Goal: Complete Application Form: Complete application form

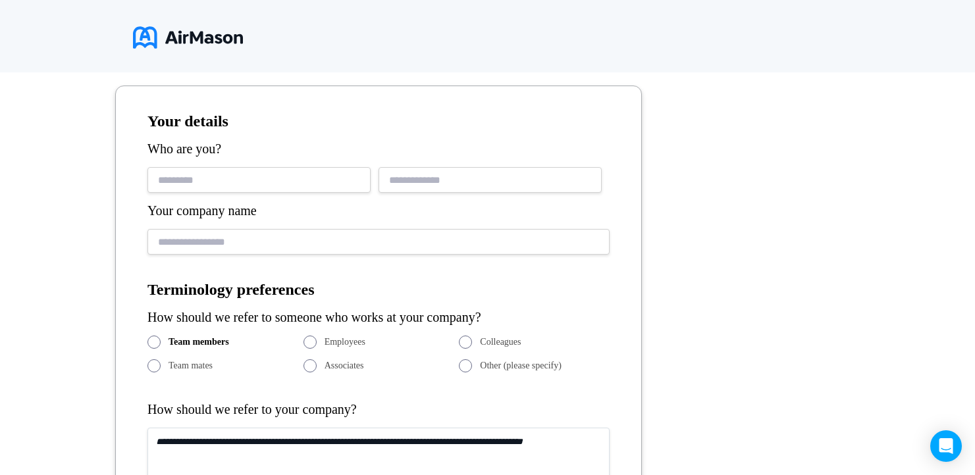
type input "**********"
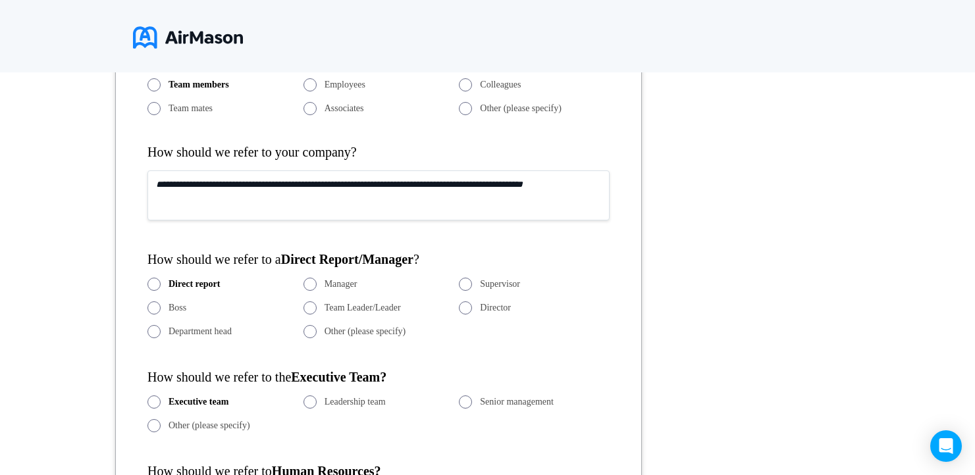
scroll to position [551, 0]
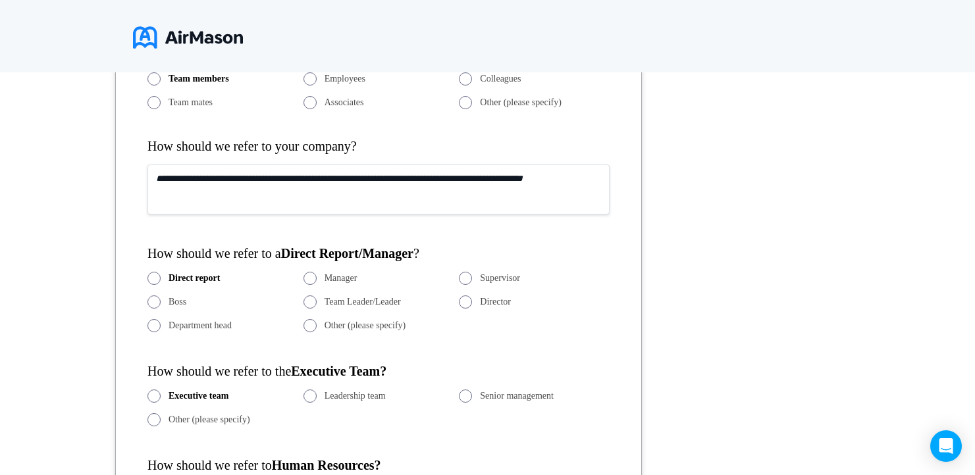
click at [332, 79] on span "Employees" at bounding box center [344, 79] width 41 height 11
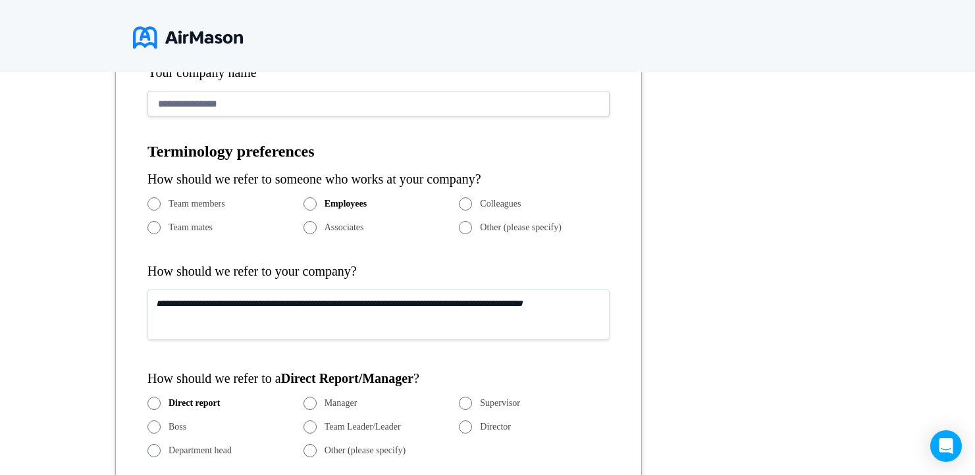
scroll to position [434, 0]
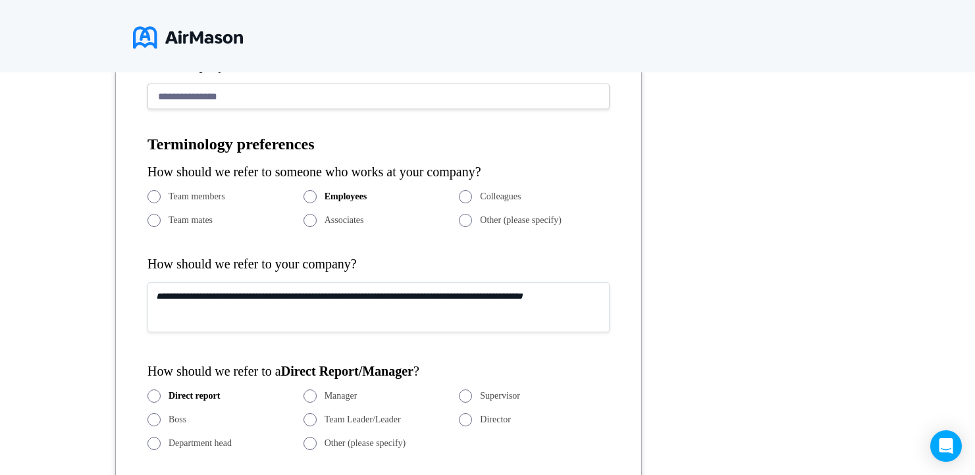
click at [301, 303] on textarea at bounding box center [378, 307] width 462 height 50
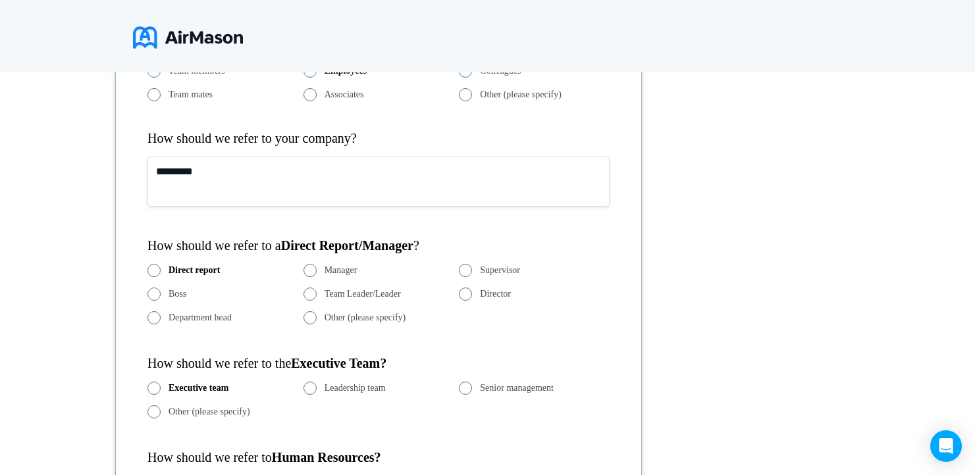
scroll to position [561, 0]
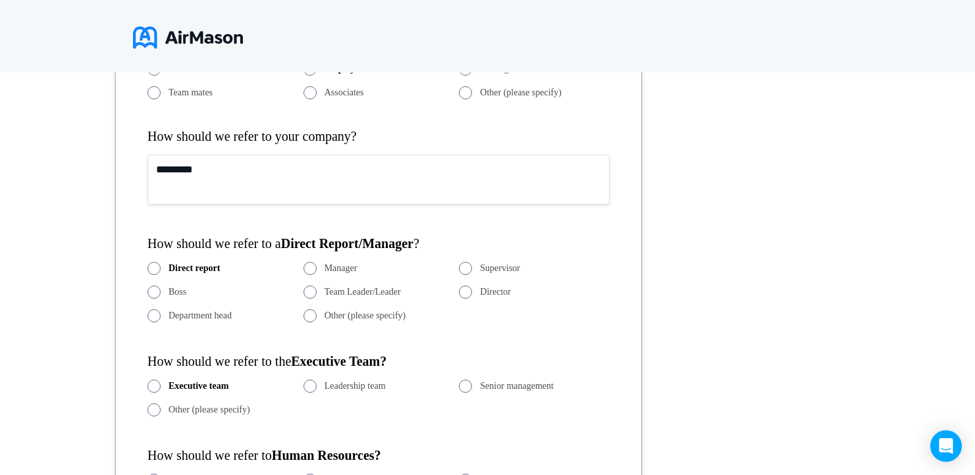
type textarea "*********"
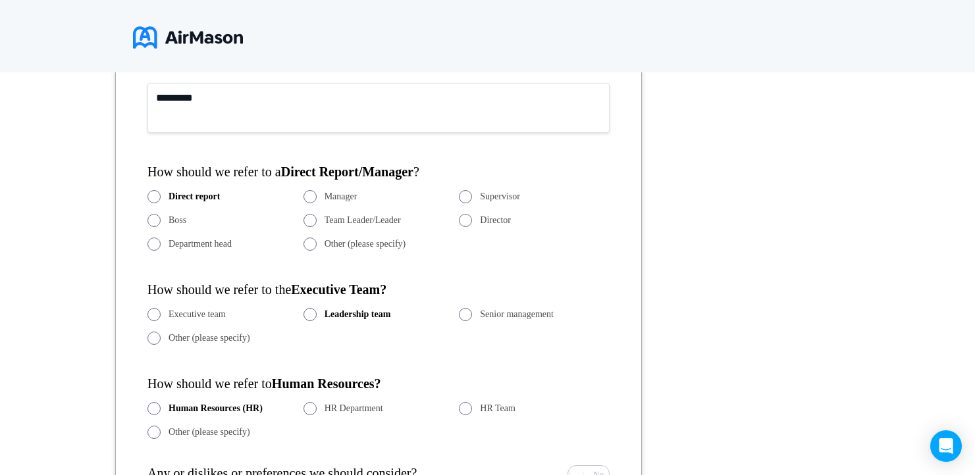
scroll to position [655, 0]
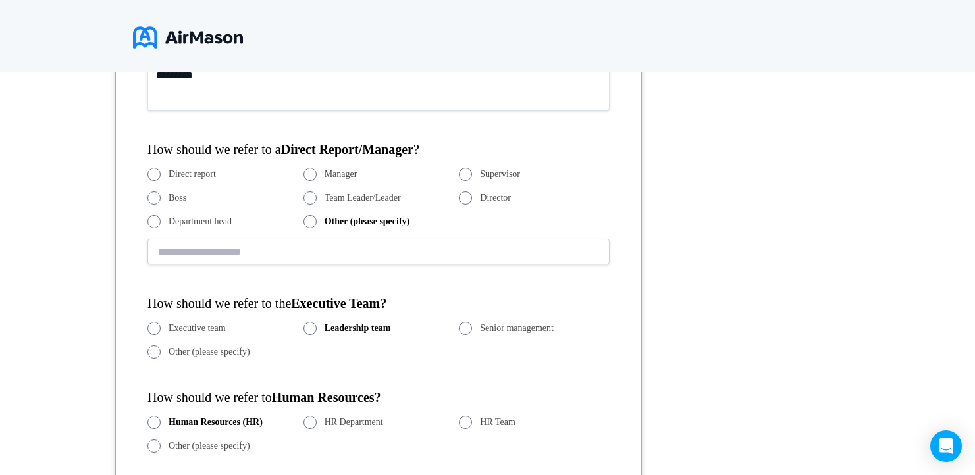
click at [286, 255] on input "text" at bounding box center [378, 252] width 462 height 26
click at [315, 175] on span at bounding box center [309, 174] width 13 height 13
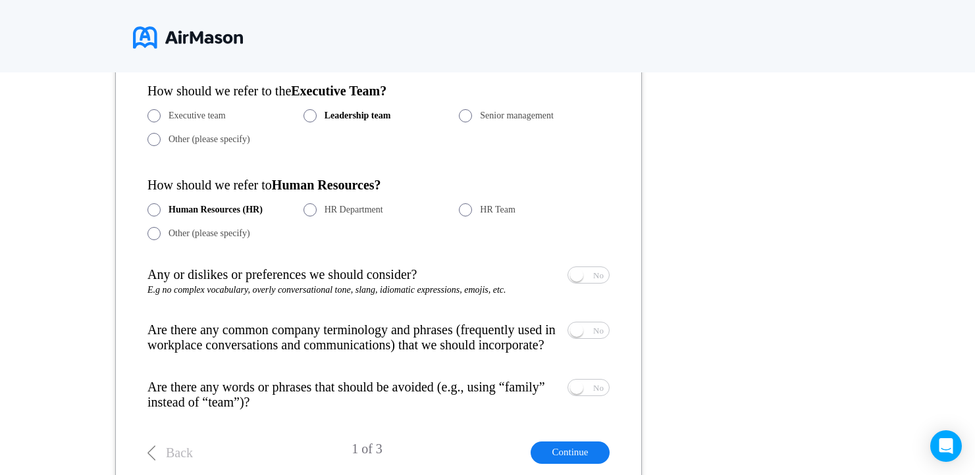
scroll to position [833, 0]
click at [589, 272] on span "Yes No" at bounding box center [588, 274] width 41 height 16
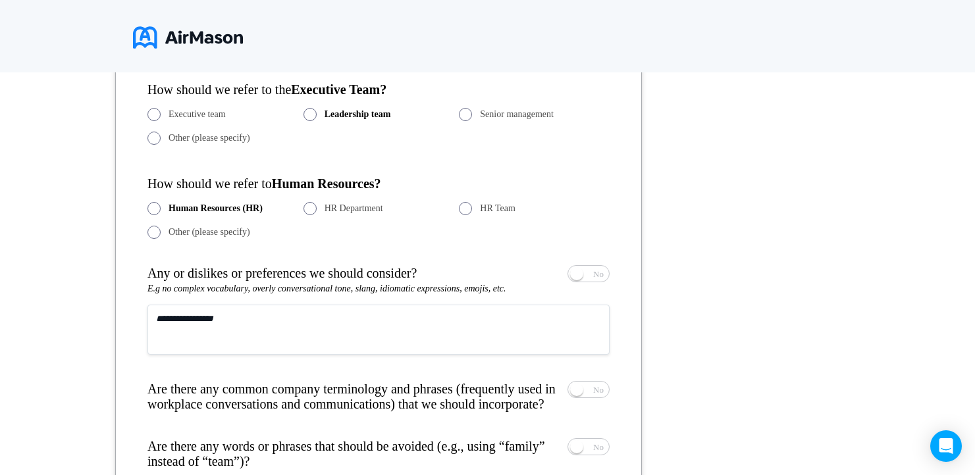
click at [430, 320] on textarea at bounding box center [378, 330] width 462 height 50
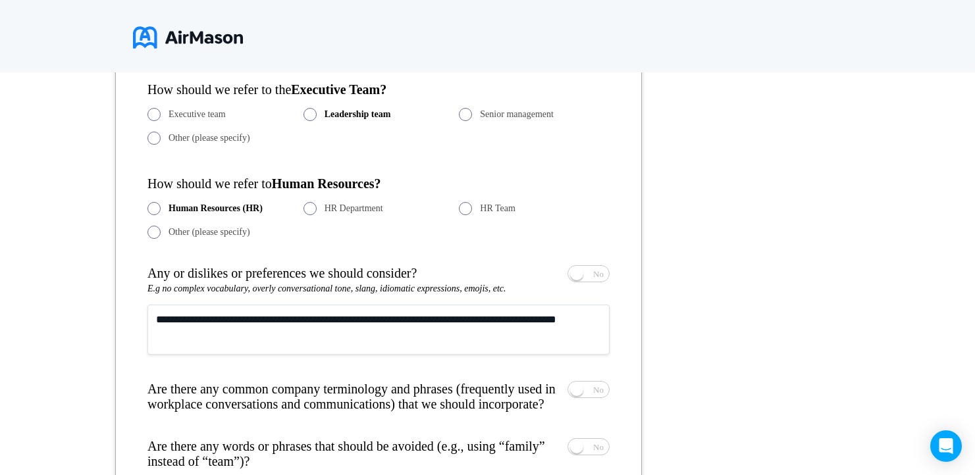
drag, startPoint x: 213, startPoint y: 320, endPoint x: 322, endPoint y: 320, distance: 109.2
click at [322, 320] on textarea "**********" at bounding box center [378, 330] width 462 height 50
click at [234, 323] on textarea "**********" at bounding box center [378, 330] width 462 height 50
click at [240, 339] on textarea "**********" at bounding box center [378, 330] width 462 height 50
click at [208, 318] on textarea "**********" at bounding box center [378, 330] width 462 height 50
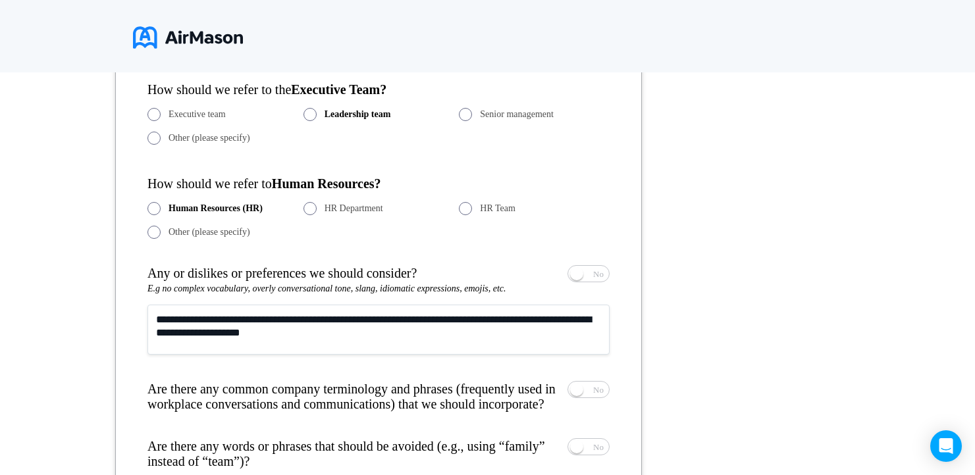
click at [224, 335] on textarea "**********" at bounding box center [378, 330] width 462 height 50
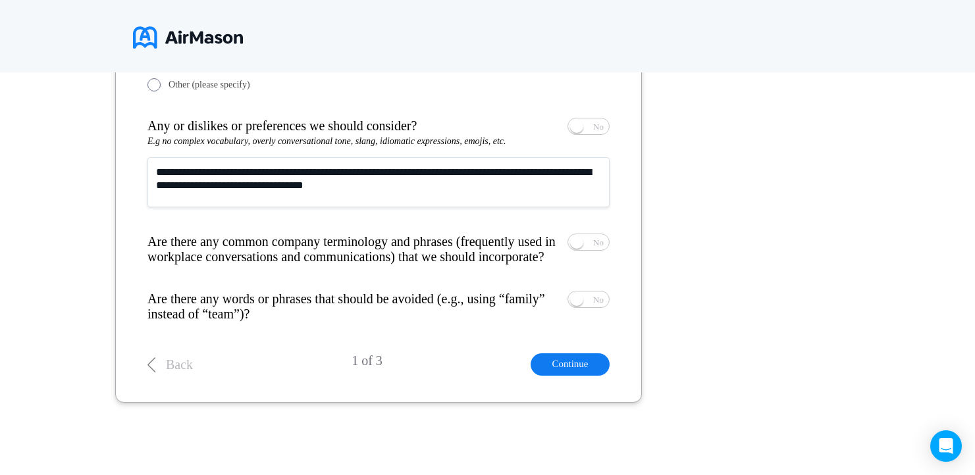
scroll to position [990, 0]
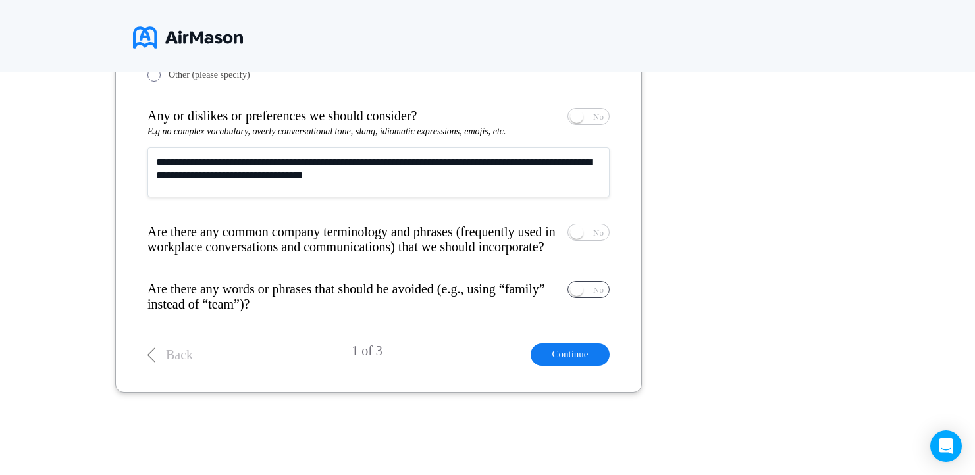
type textarea "**********"
click at [602, 294] on span "No" at bounding box center [598, 290] width 11 height 9
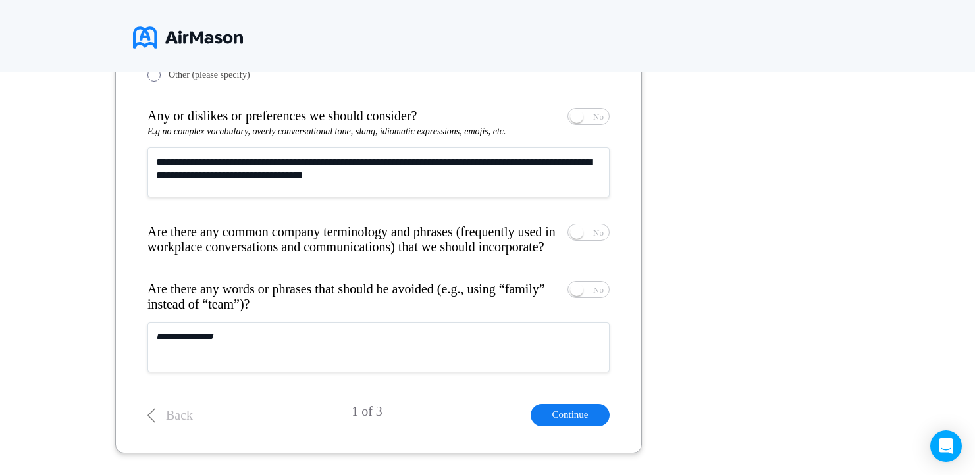
click at [399, 359] on textarea at bounding box center [378, 347] width 462 height 50
click at [201, 353] on textarea "**********" at bounding box center [378, 347] width 462 height 50
click at [306, 360] on textarea "**********" at bounding box center [378, 347] width 462 height 50
click at [242, 352] on textarea "**********" at bounding box center [378, 347] width 462 height 50
type textarea "**********"
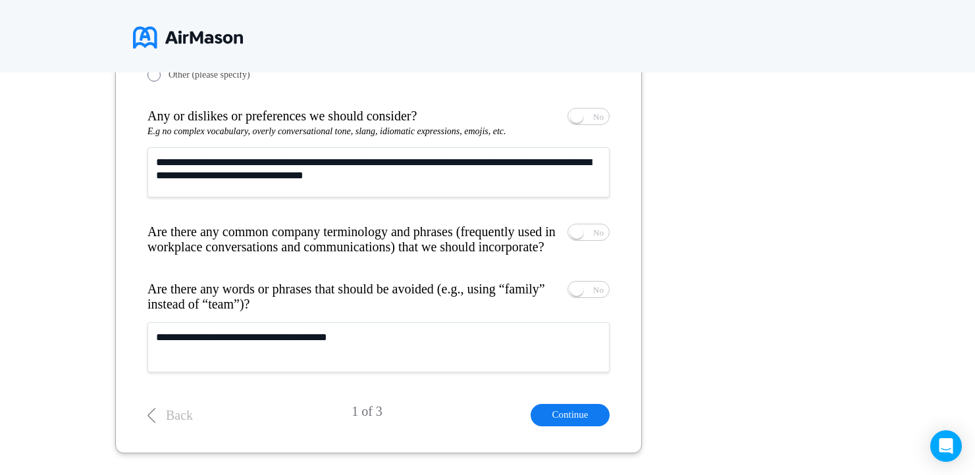
click at [561, 424] on button "Continue" at bounding box center [569, 415] width 79 height 22
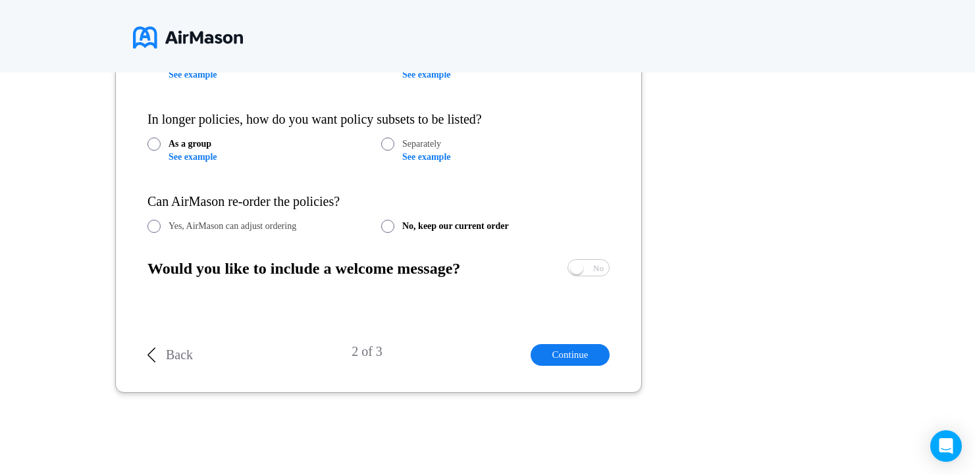
scroll to position [288, 0]
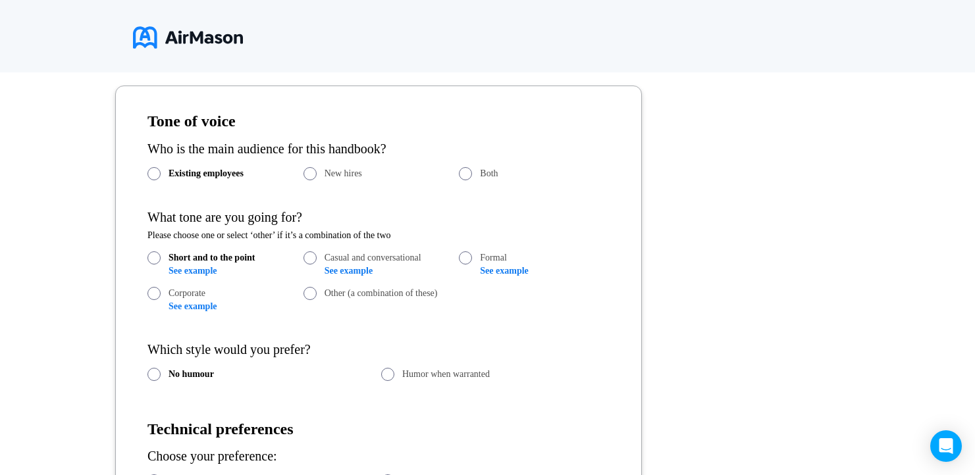
click at [467, 172] on span at bounding box center [465, 173] width 13 height 13
click at [505, 270] on link "See example" at bounding box center [504, 271] width 48 height 10
click at [195, 266] on link "See example" at bounding box center [192, 271] width 48 height 10
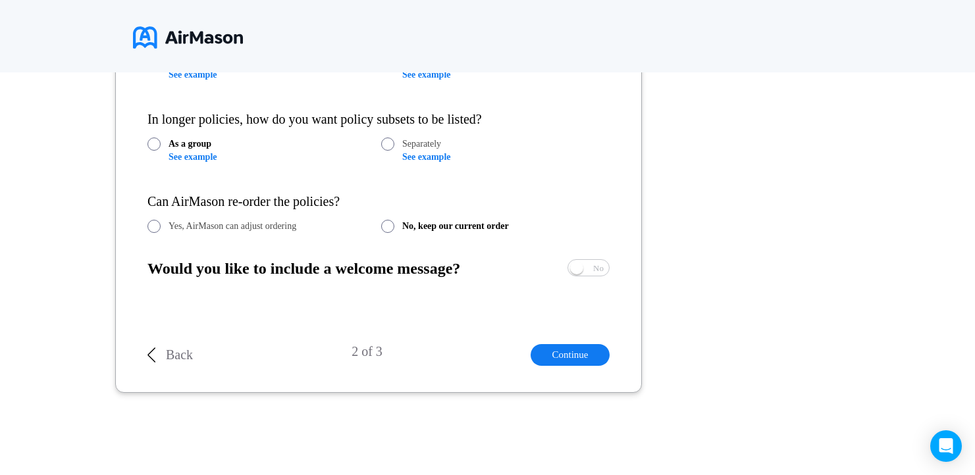
click at [182, 351] on p "Back" at bounding box center [179, 354] width 27 height 15
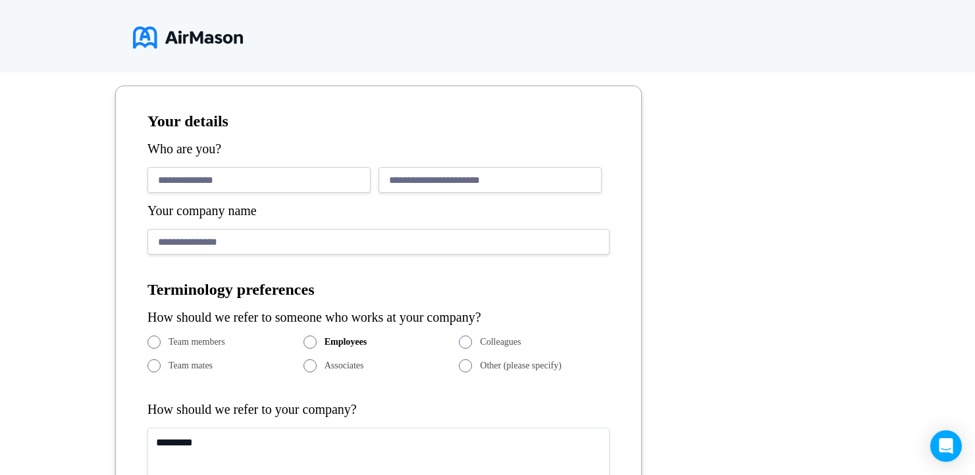
click at [231, 455] on textarea "*********" at bounding box center [378, 453] width 462 height 50
type textarea "**********"
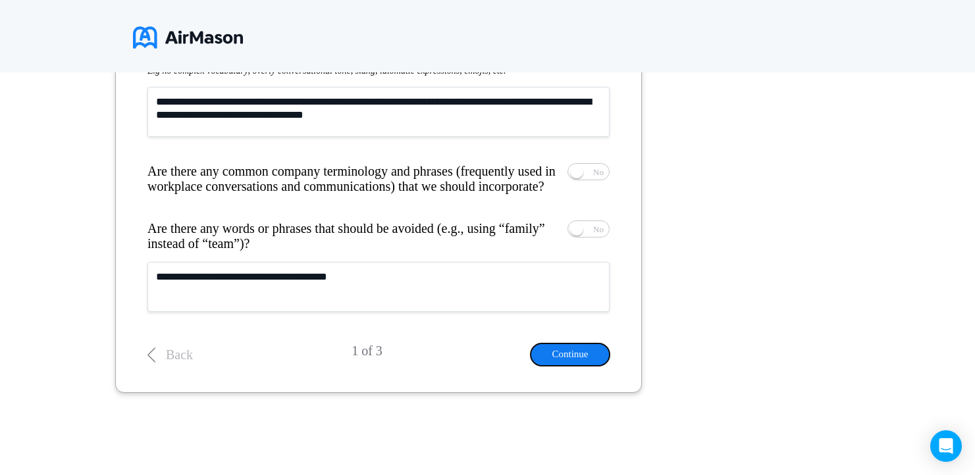
click at [563, 356] on button "Continue" at bounding box center [569, 354] width 79 height 22
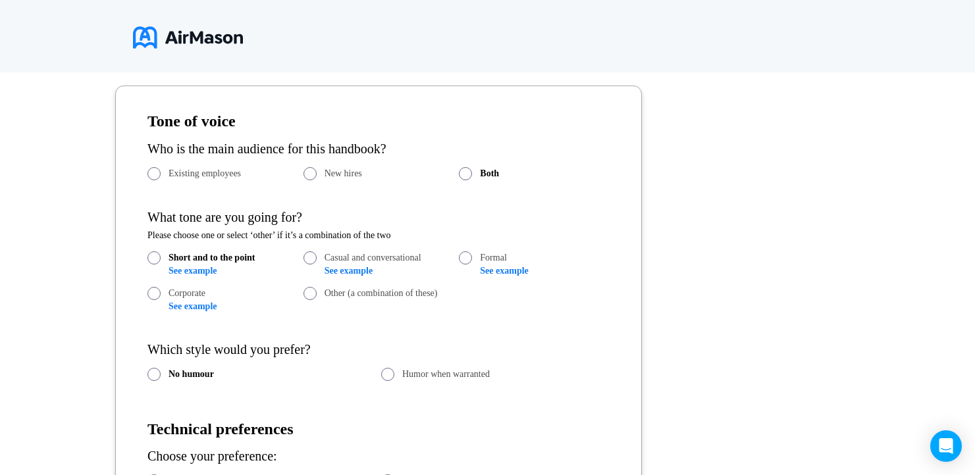
click at [398, 297] on span "Other (a combination of these)" at bounding box center [380, 293] width 113 height 11
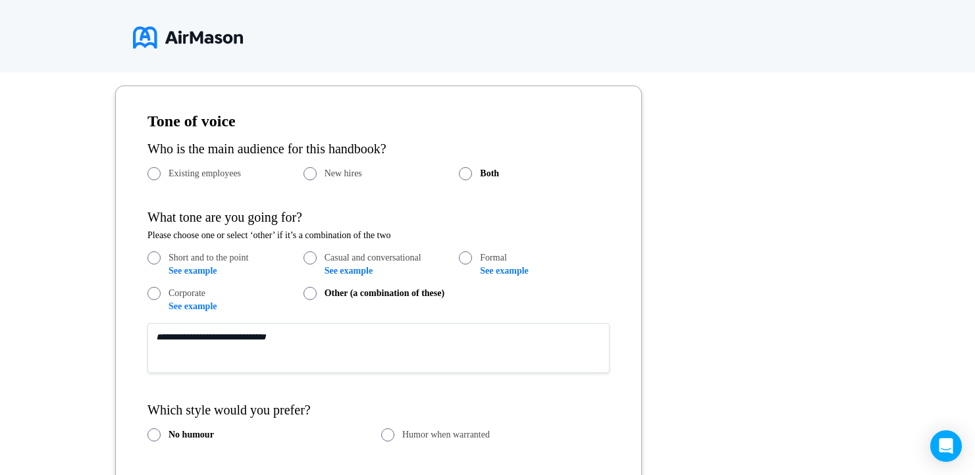
click at [374, 341] on textarea at bounding box center [378, 348] width 462 height 50
drag, startPoint x: 402, startPoint y: 334, endPoint x: 734, endPoint y: 365, distance: 333.8
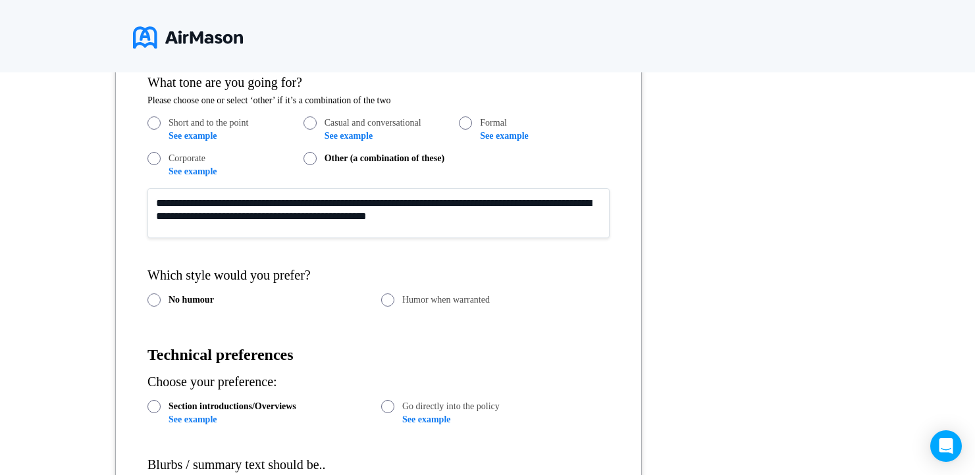
scroll to position [434, 0]
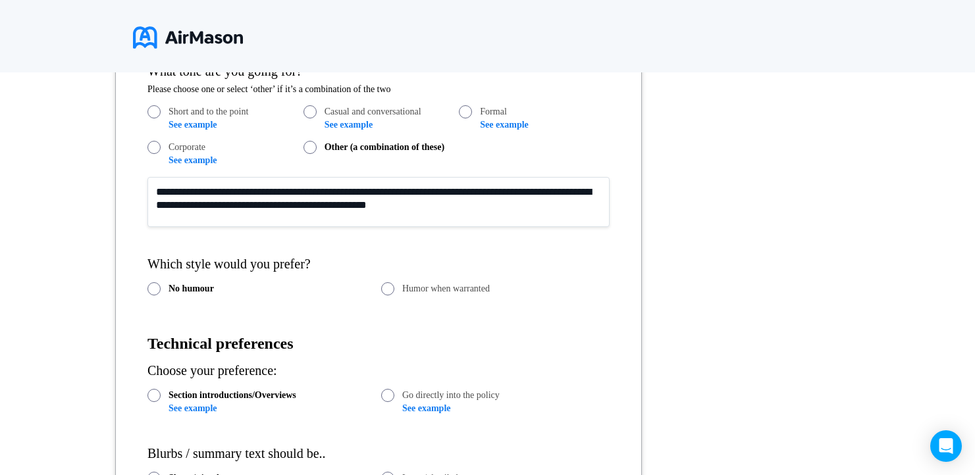
click at [417, 209] on textarea "**********" at bounding box center [378, 202] width 462 height 50
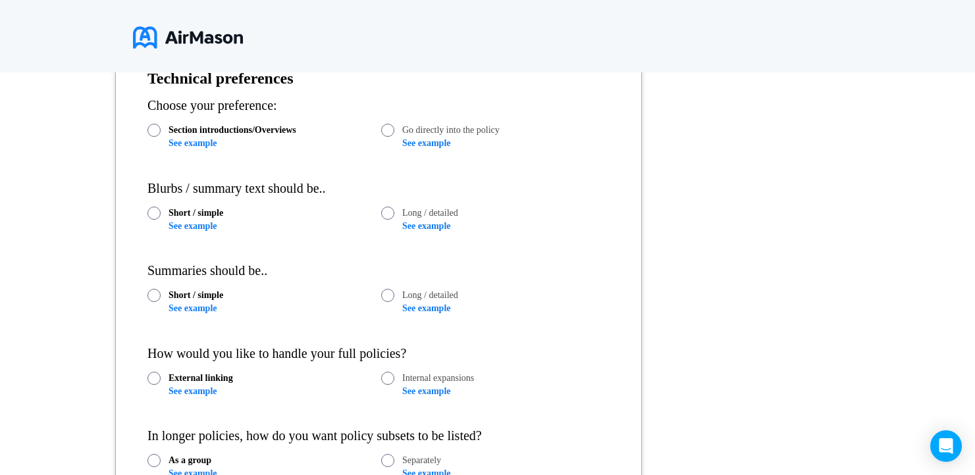
scroll to position [700, 0]
type textarea "**********"
click at [213, 224] on link "See example" at bounding box center [192, 225] width 48 height 10
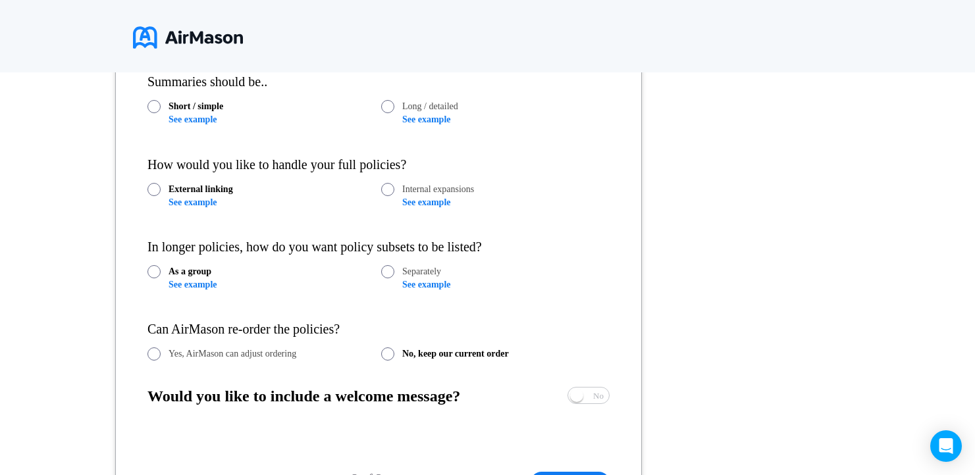
scroll to position [913, 0]
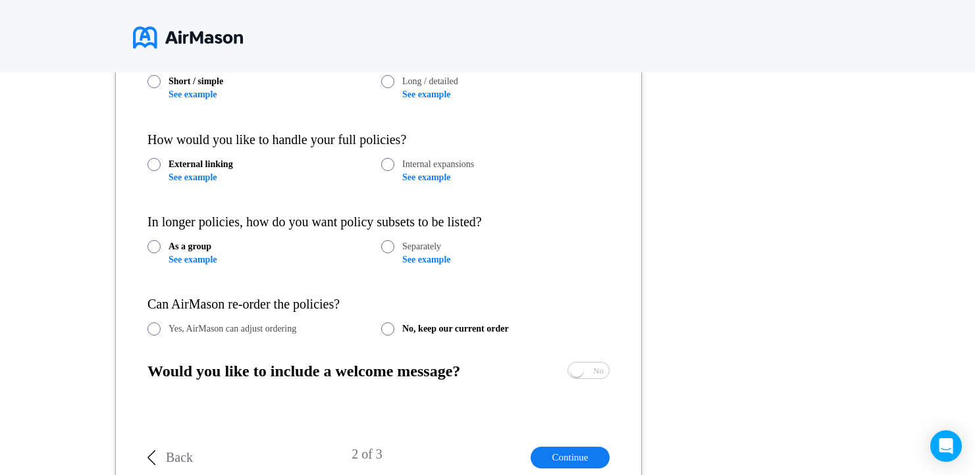
click at [208, 261] on link "See example" at bounding box center [192, 260] width 48 height 10
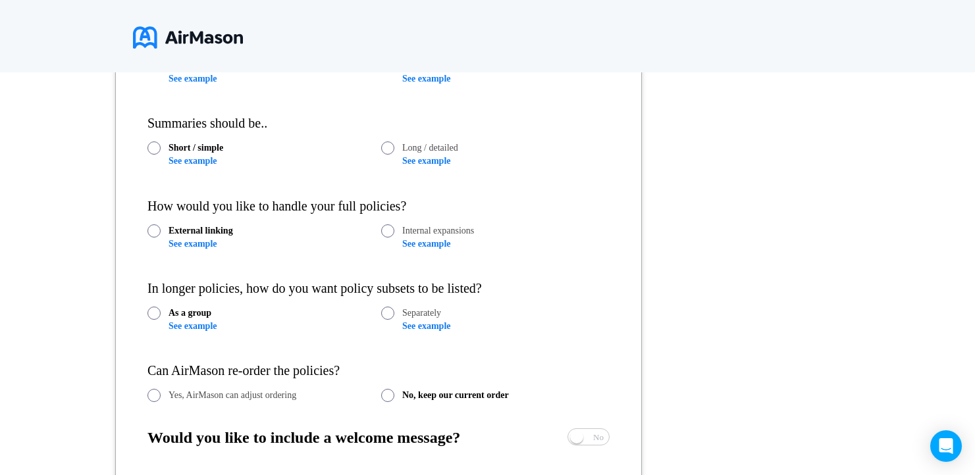
scroll to position [848, 0]
click at [216, 241] on link "See example" at bounding box center [192, 243] width 48 height 10
click at [435, 322] on link "See example" at bounding box center [426, 325] width 48 height 10
click at [422, 243] on link "See example" at bounding box center [426, 243] width 48 height 10
click at [190, 242] on link "See example" at bounding box center [192, 243] width 48 height 10
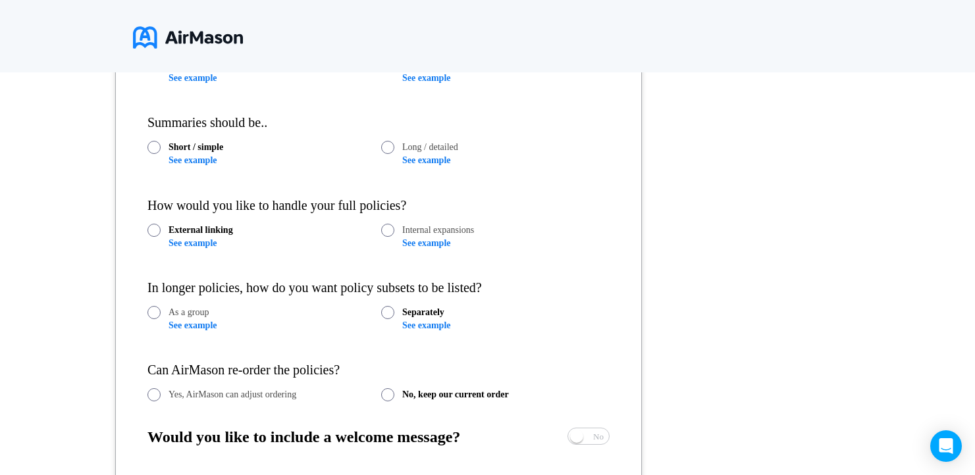
click at [422, 231] on span "Internal expansions" at bounding box center [438, 230] width 72 height 11
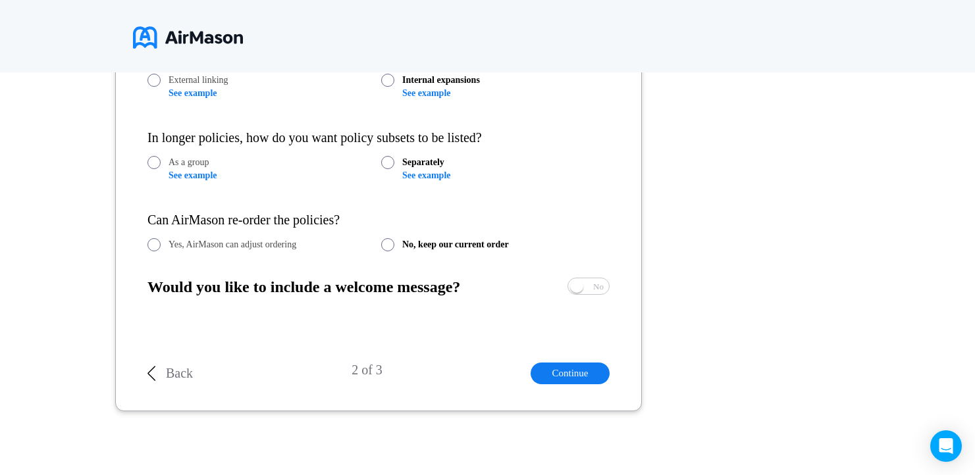
scroll to position [1002, 0]
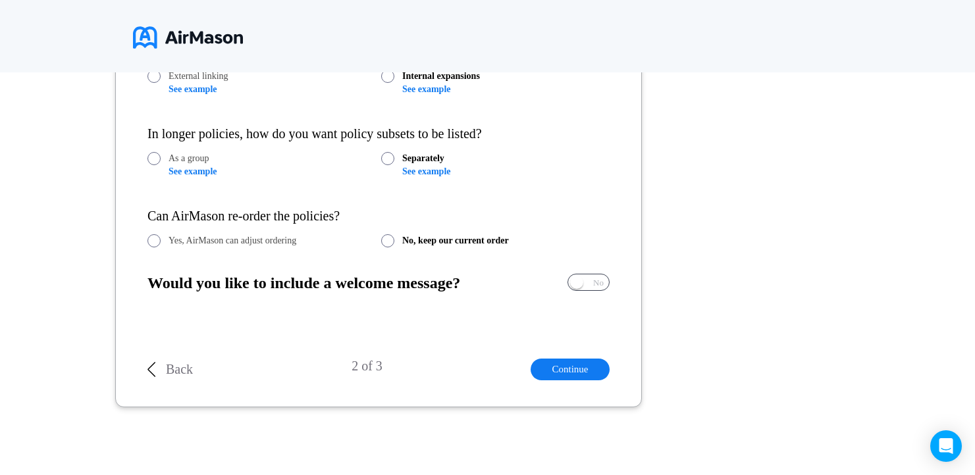
click at [588, 285] on span "Yes No" at bounding box center [588, 282] width 41 height 16
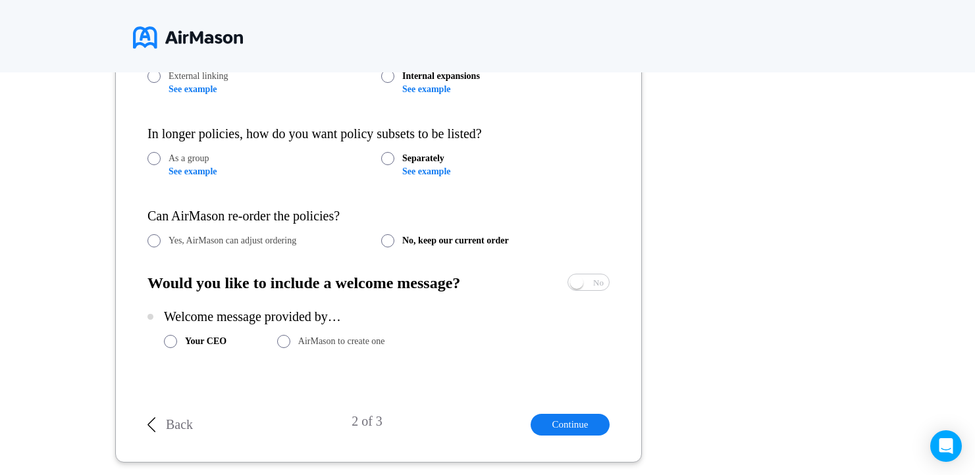
click at [384, 342] on span "AirMason to create one" at bounding box center [341, 341] width 87 height 11
click at [590, 424] on button "Continue" at bounding box center [569, 425] width 79 height 22
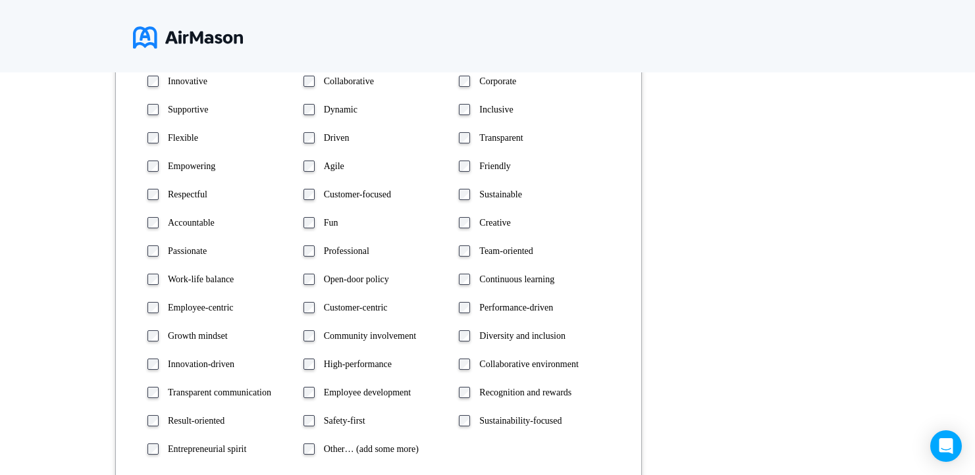
scroll to position [393, 0]
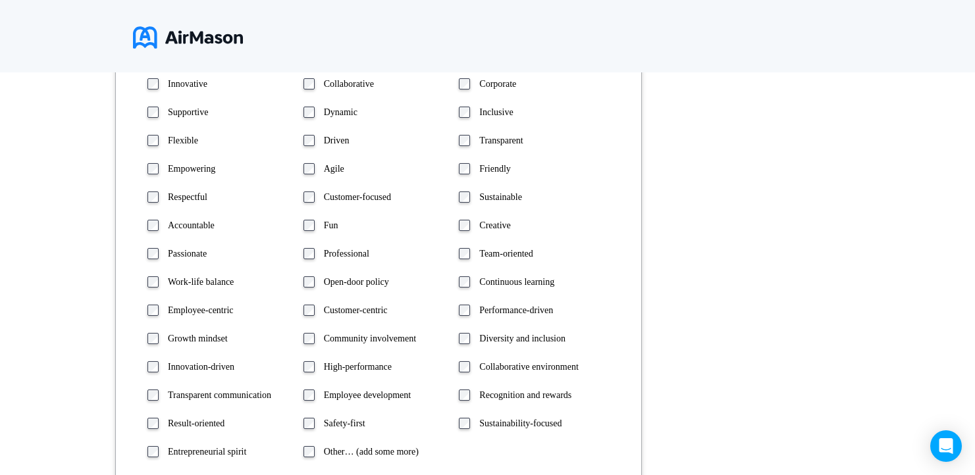
click at [147, 367] on form "**********" at bounding box center [378, 392] width 526 height 822
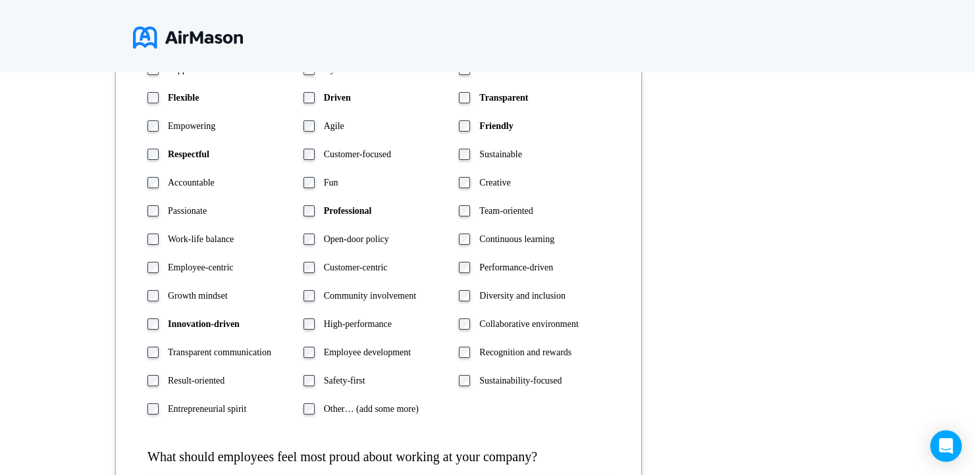
scroll to position [445, 0]
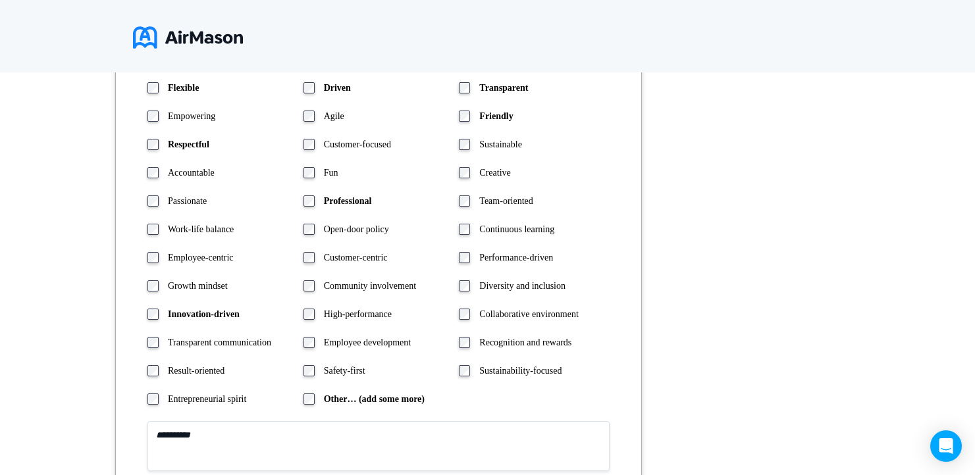
click at [292, 449] on textarea at bounding box center [378, 446] width 462 height 50
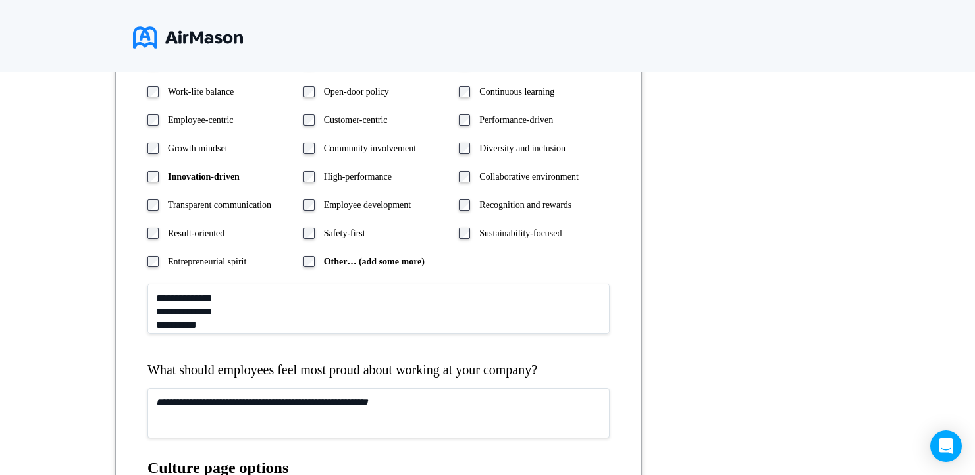
scroll to position [584, 0]
click at [355, 325] on textarea "**********" at bounding box center [378, 307] width 462 height 50
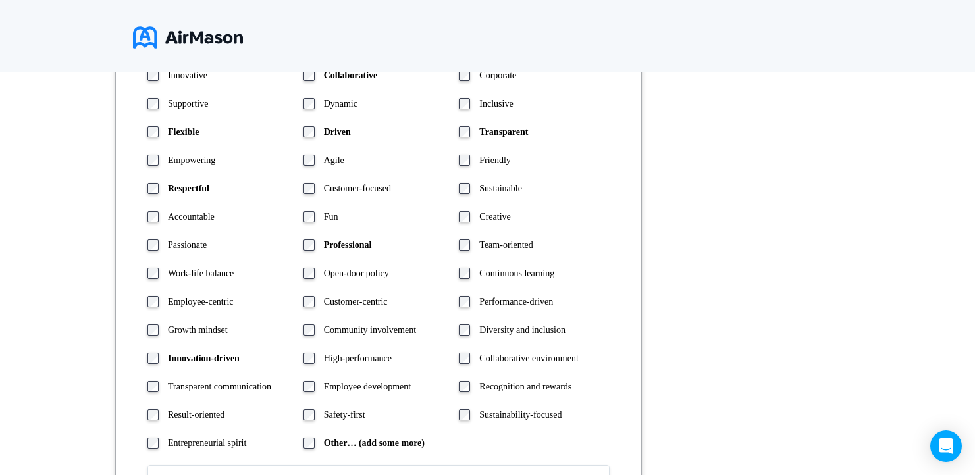
scroll to position [403, 0]
type textarea "**********"
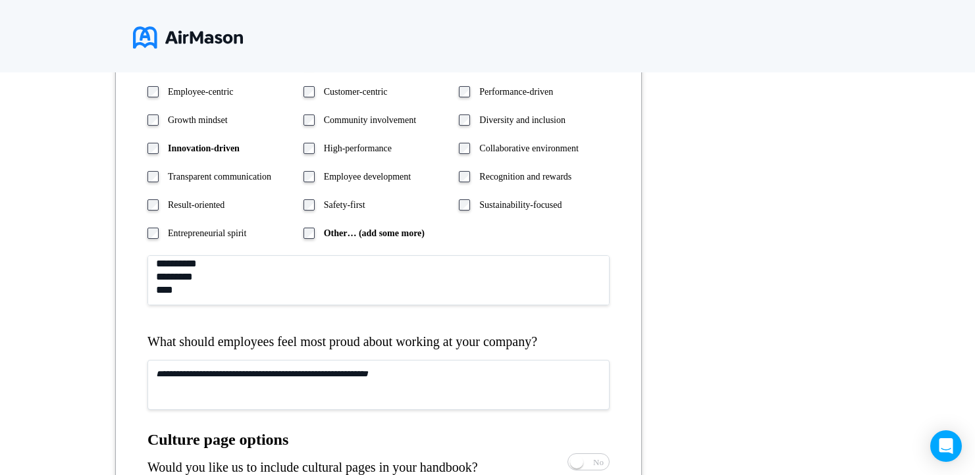
scroll to position [679, 0]
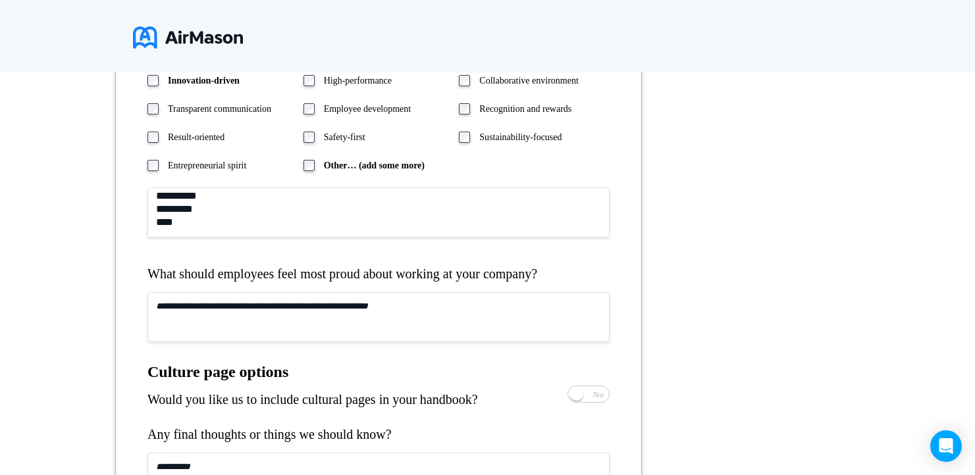
click at [240, 326] on textarea at bounding box center [378, 317] width 462 height 50
paste textarea "**********"
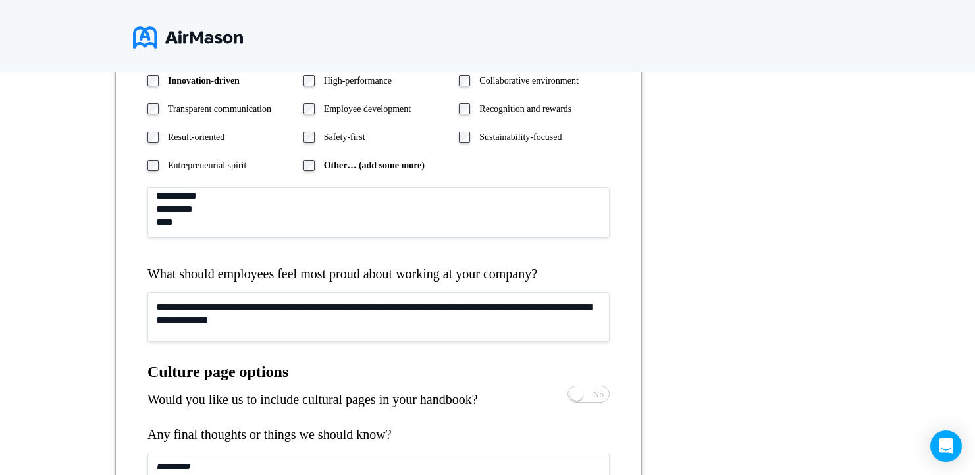
click at [267, 307] on textarea "**********" at bounding box center [378, 317] width 462 height 50
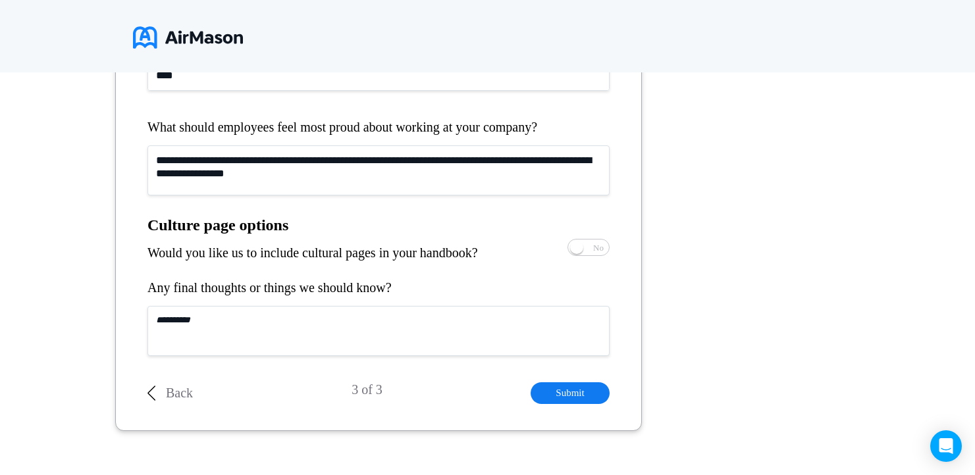
scroll to position [830, 0]
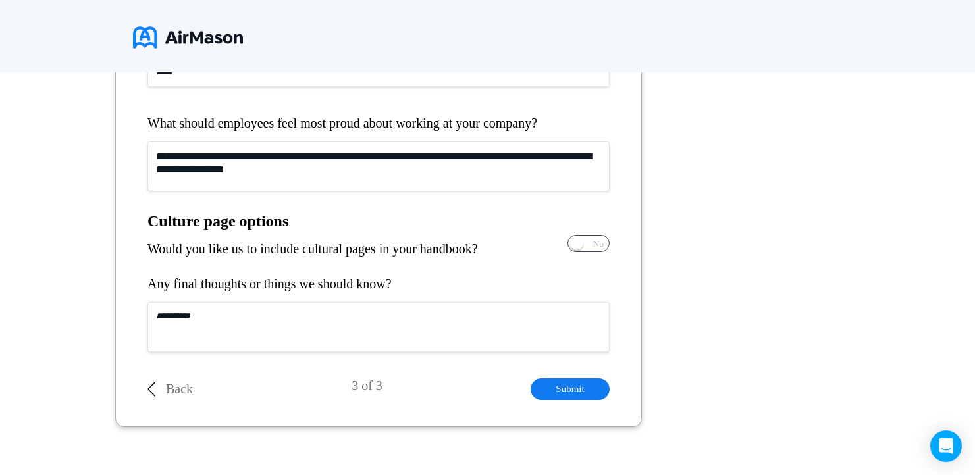
type textarea "**********"
click at [589, 243] on span "Yes No" at bounding box center [588, 244] width 41 height 16
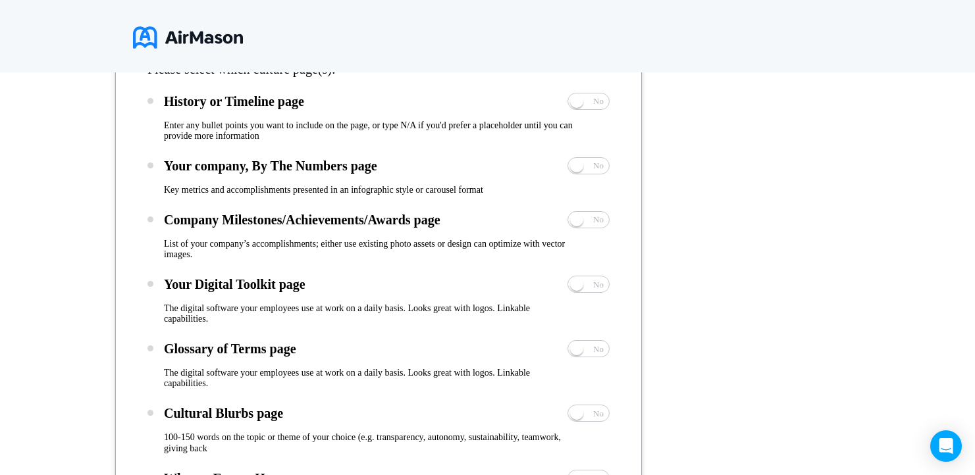
scroll to position [1050, 0]
click at [591, 286] on span "Yes No" at bounding box center [588, 285] width 41 height 16
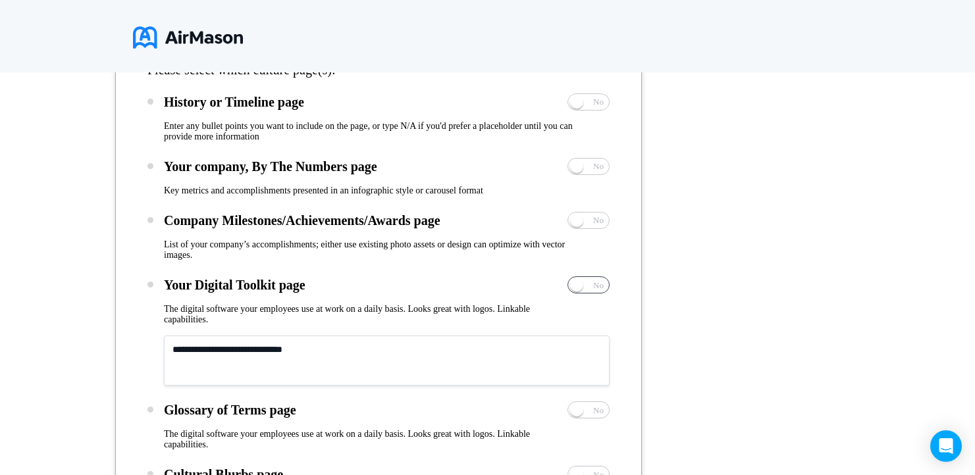
click at [591, 286] on span "Yes No" at bounding box center [588, 285] width 41 height 16
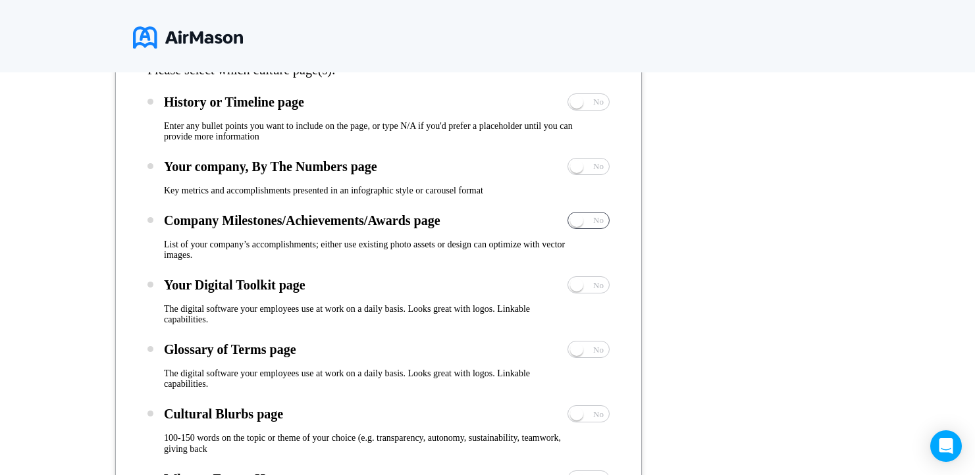
click at [588, 220] on span "Yes No" at bounding box center [588, 221] width 41 height 16
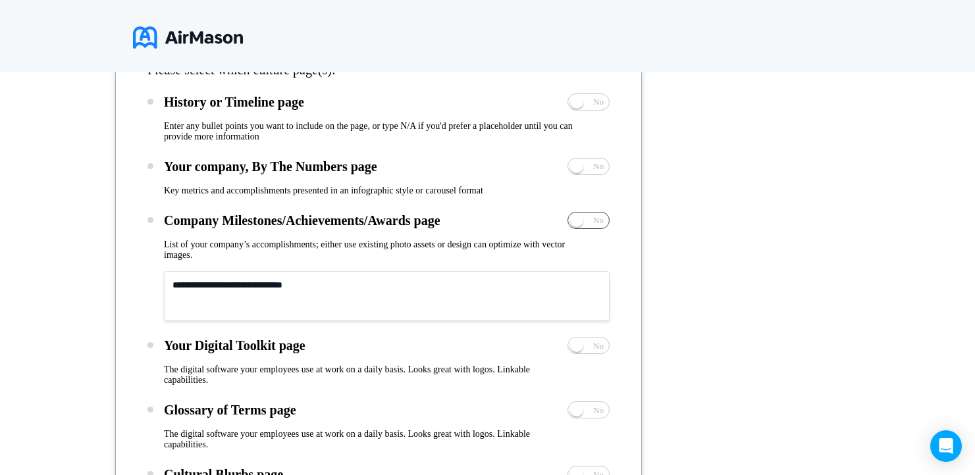
click at [588, 220] on span "Yes No" at bounding box center [588, 221] width 41 height 16
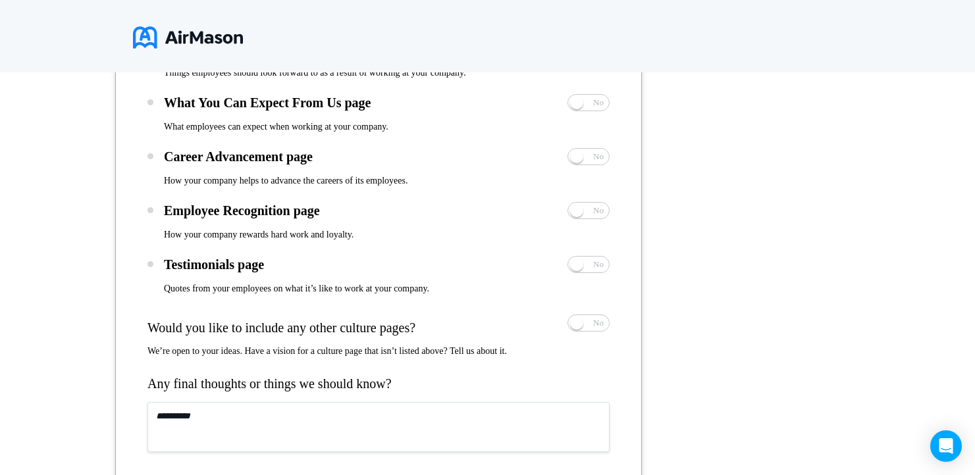
scroll to position [1615, 0]
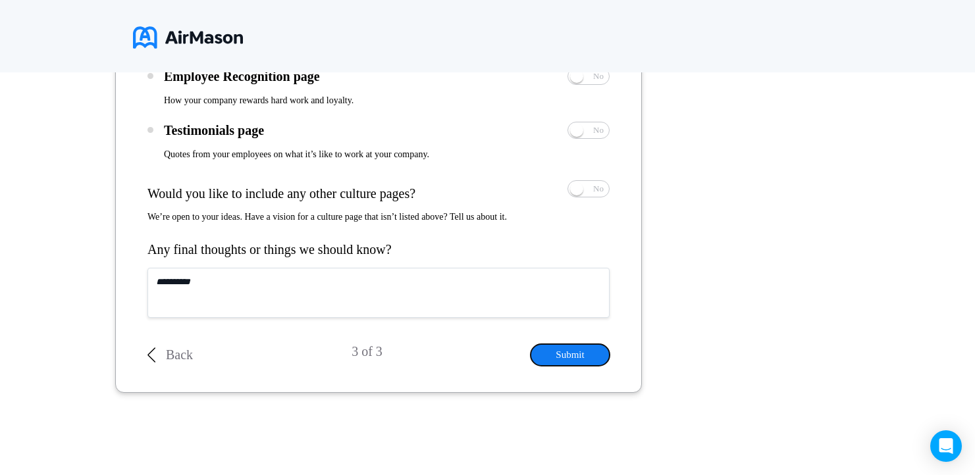
click at [574, 361] on button "Submit" at bounding box center [569, 355] width 79 height 22
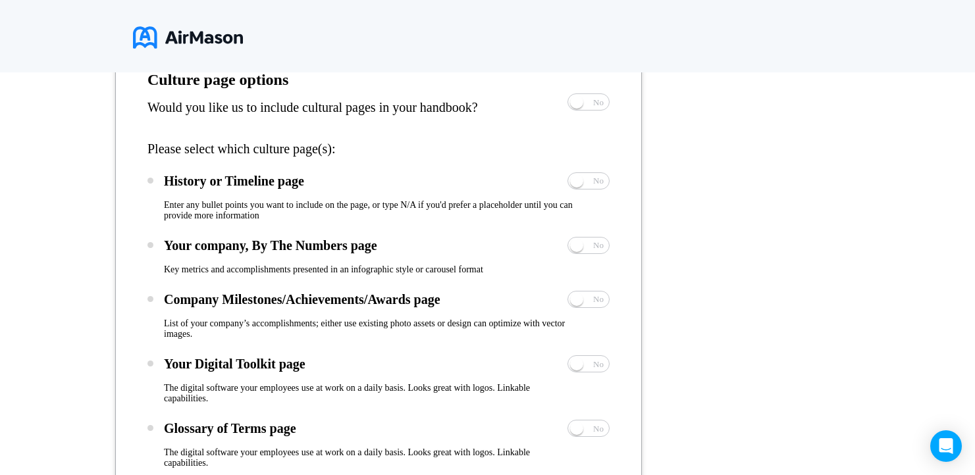
scroll to position [978, 0]
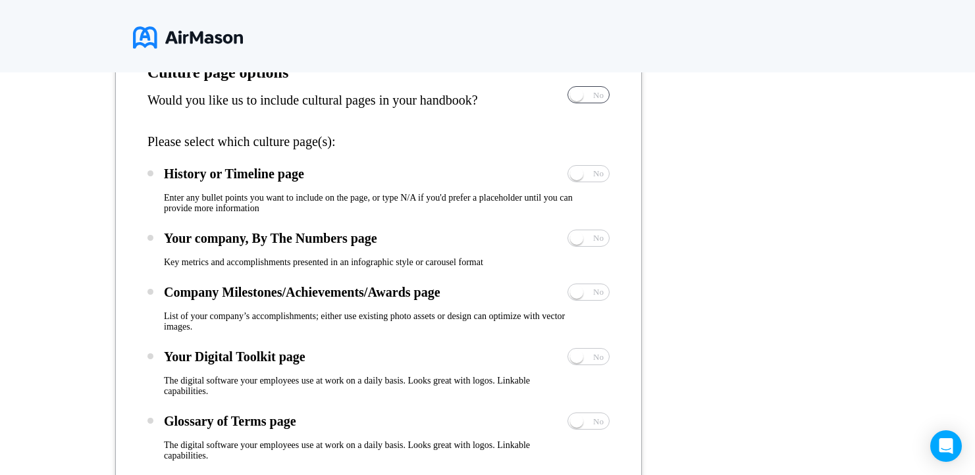
click at [602, 97] on span "No" at bounding box center [598, 95] width 11 height 9
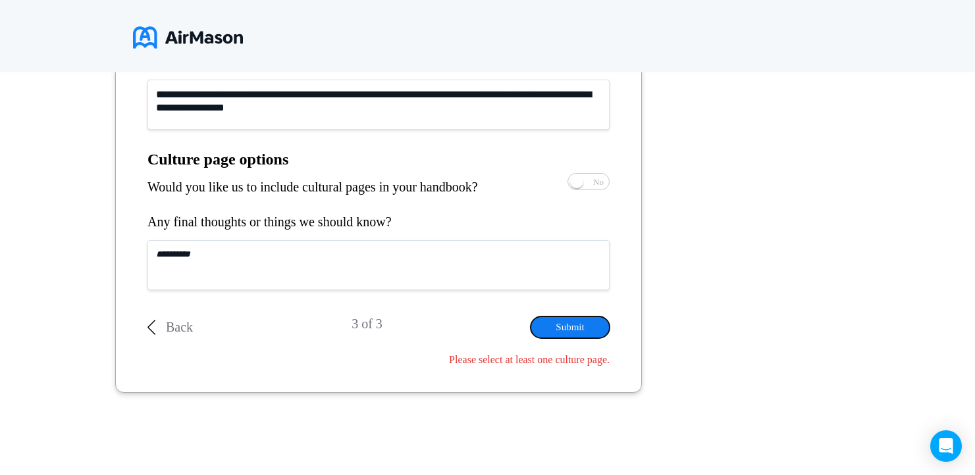
click at [575, 331] on button "Submit" at bounding box center [569, 328] width 79 height 22
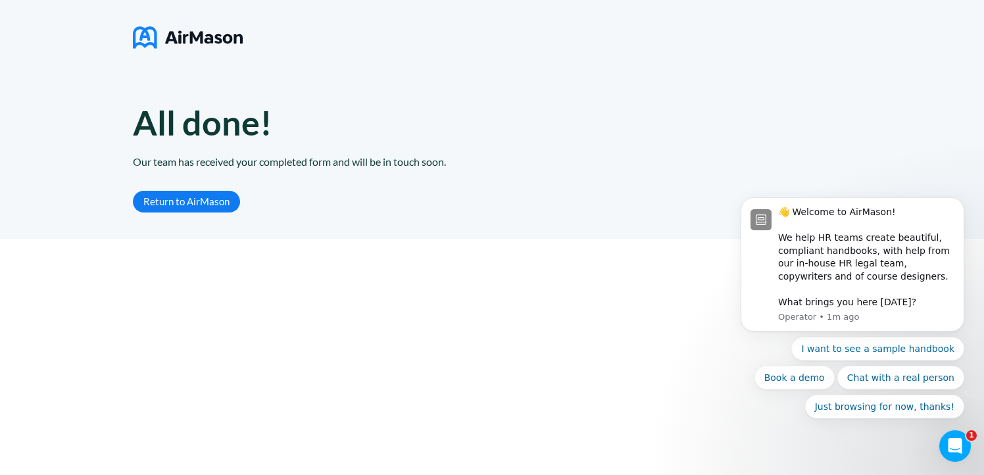
scroll to position [0, 0]
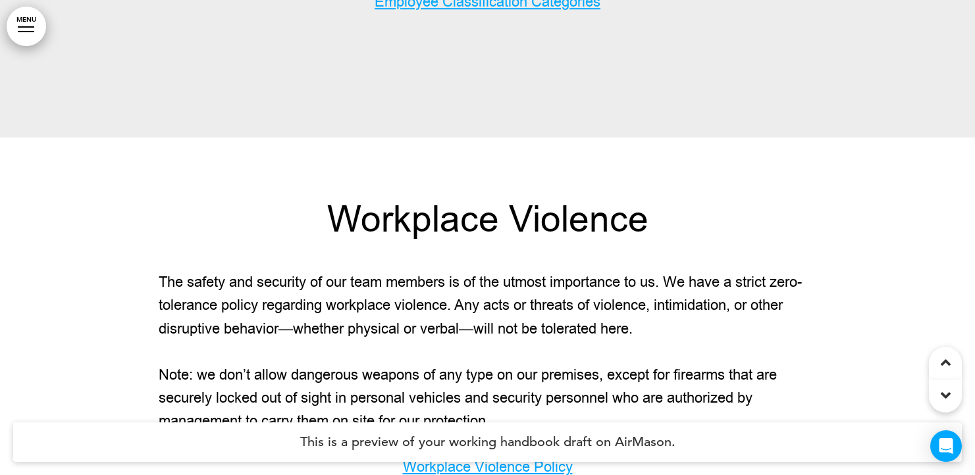
scroll to position [1390, 0]
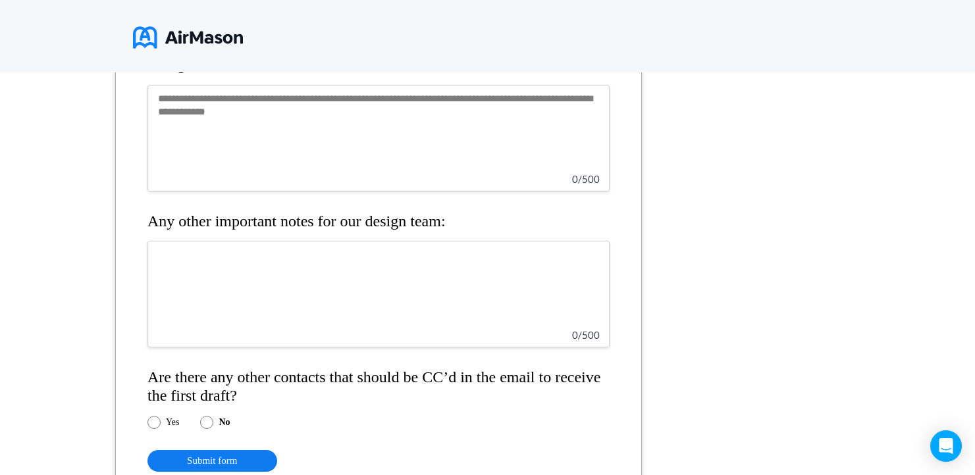
scroll to position [1492, 0]
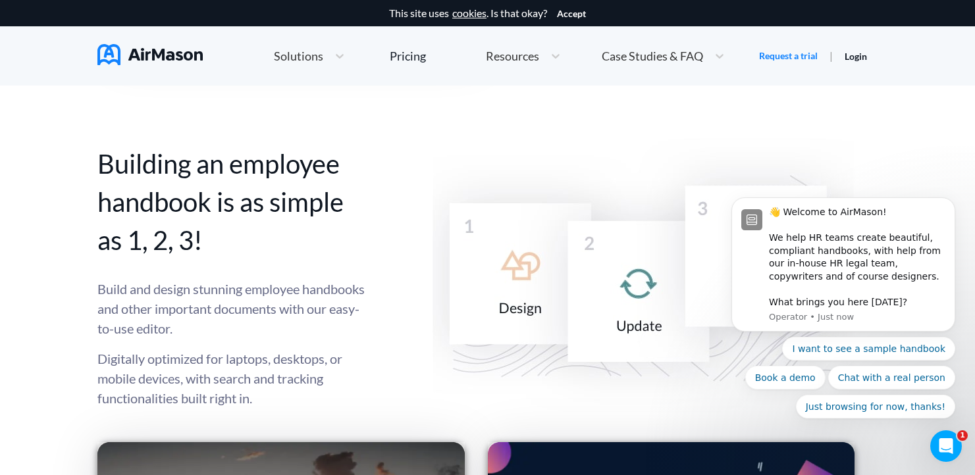
scroll to position [1558, 0]
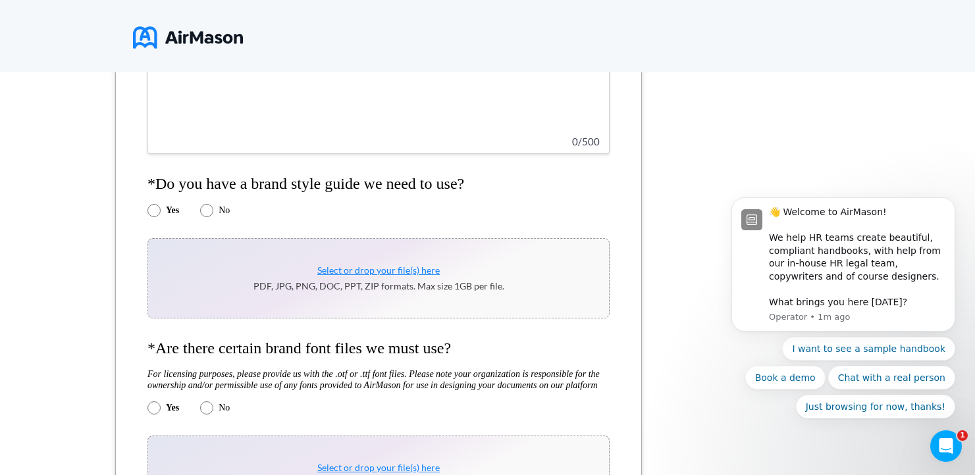
scroll to position [490, 0]
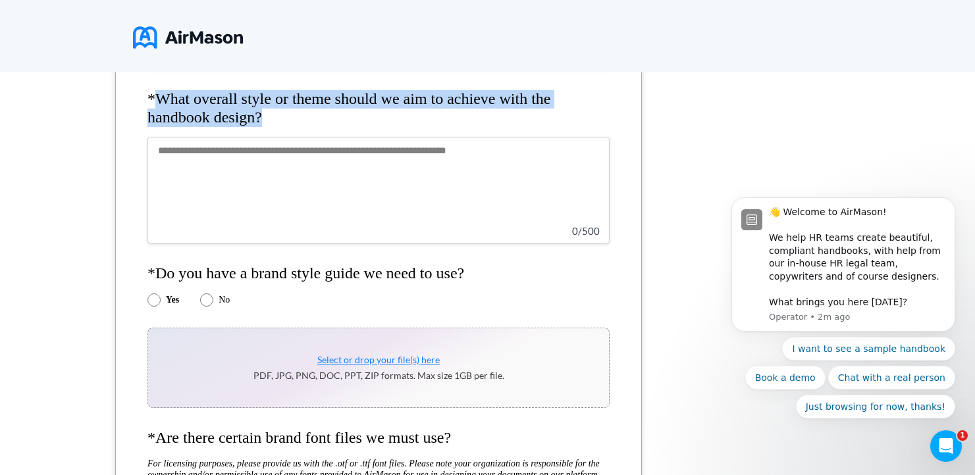
drag, startPoint x: 284, startPoint y: 122, endPoint x: 160, endPoint y: 103, distance: 125.2
click at [160, 103] on h4 "*What overall style or theme should we aim to achieve with the handbook design?" at bounding box center [378, 108] width 462 height 36
copy h4 "What overall style or theme should we aim to achieve with the handbook design?"
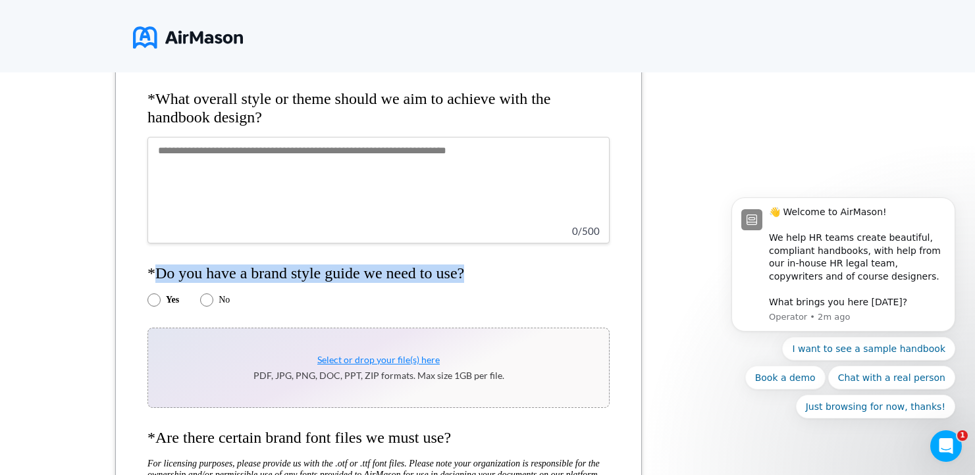
drag, startPoint x: 446, startPoint y: 274, endPoint x: 159, endPoint y: 276, distance: 286.9
click at [159, 276] on h4 "*Do you have a brand style guide we need to use?" at bounding box center [378, 274] width 462 height 18
copy h4 "Do you have a brand style guide we need to use?"
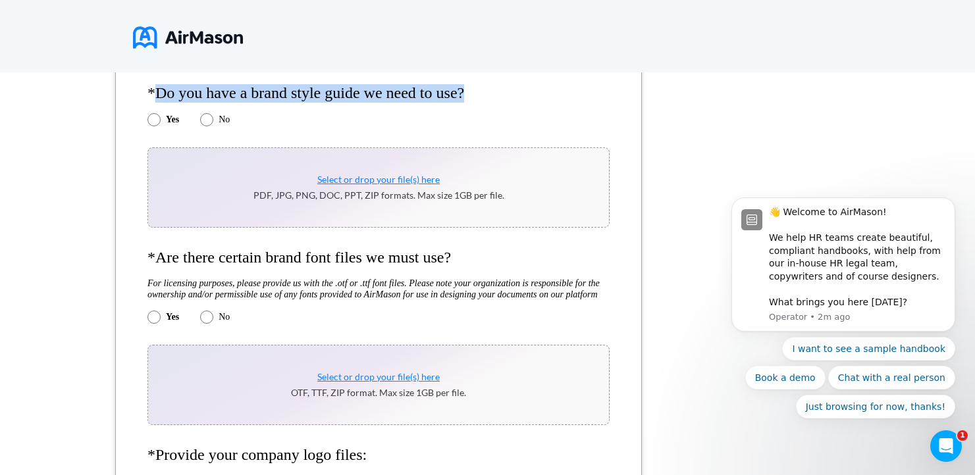
scroll to position [708, 0]
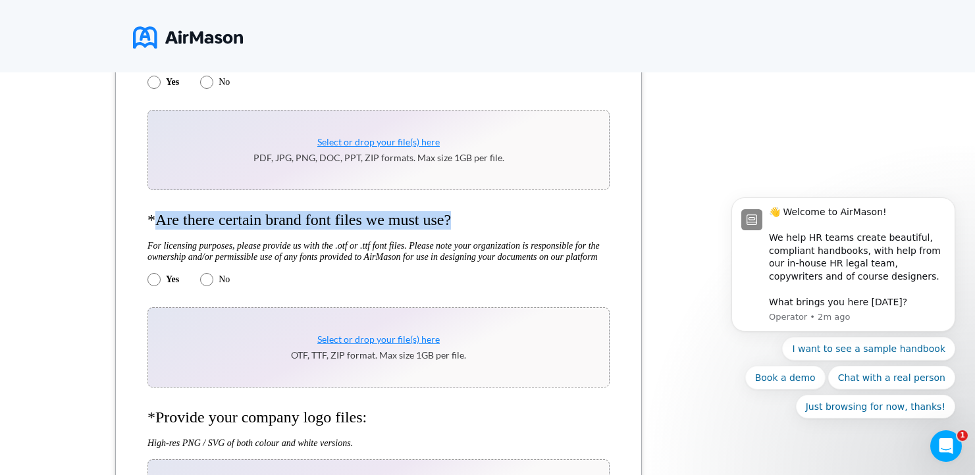
drag, startPoint x: 492, startPoint y: 222, endPoint x: 153, endPoint y: 223, distance: 339.5
click at [153, 223] on h4 "*Are there certain brand font files we must use?" at bounding box center [378, 220] width 462 height 18
copy h4 "Are there certain brand font files we must use?"
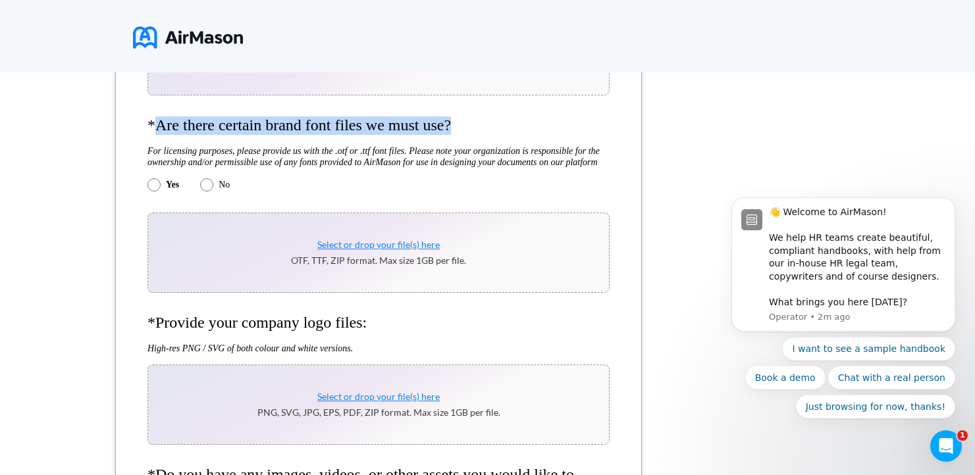
scroll to position [907, 0]
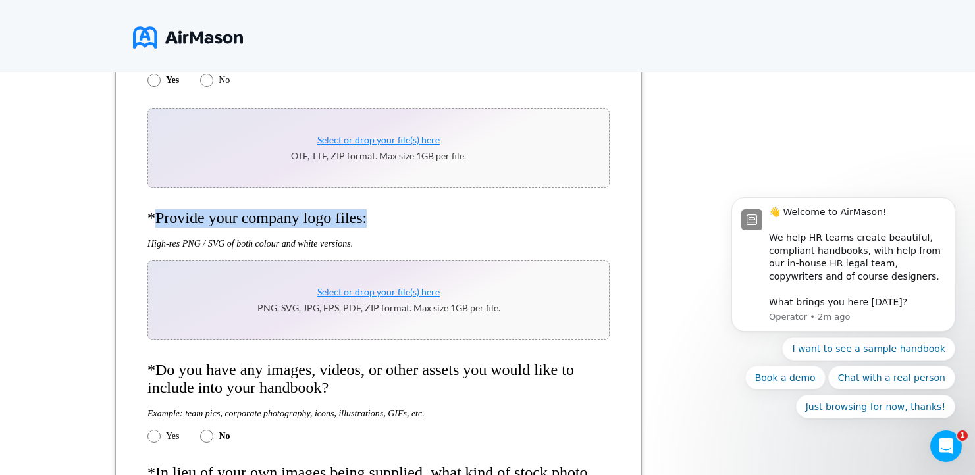
drag, startPoint x: 427, startPoint y: 235, endPoint x: 154, endPoint y: 240, distance: 273.1
click at [154, 228] on h4 "*Provide your company logo files:" at bounding box center [378, 218] width 462 height 18
copy h4 "Provide your company logo files:"
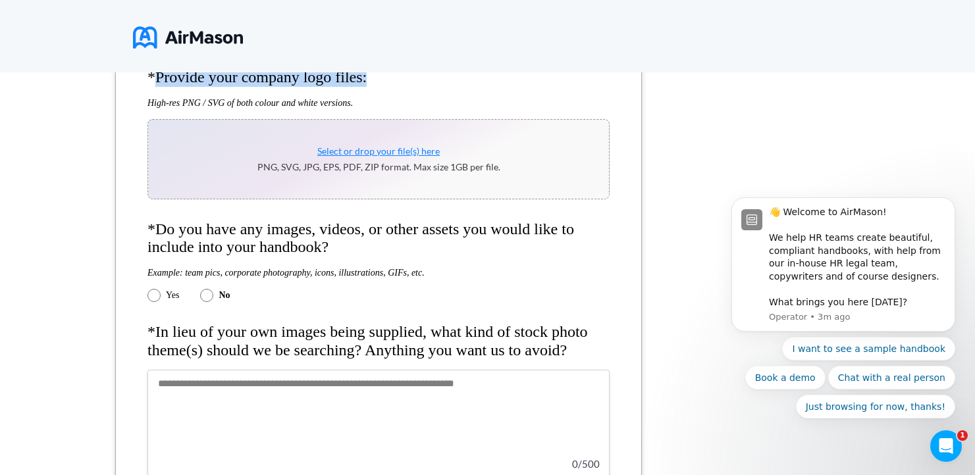
scroll to position [1103, 0]
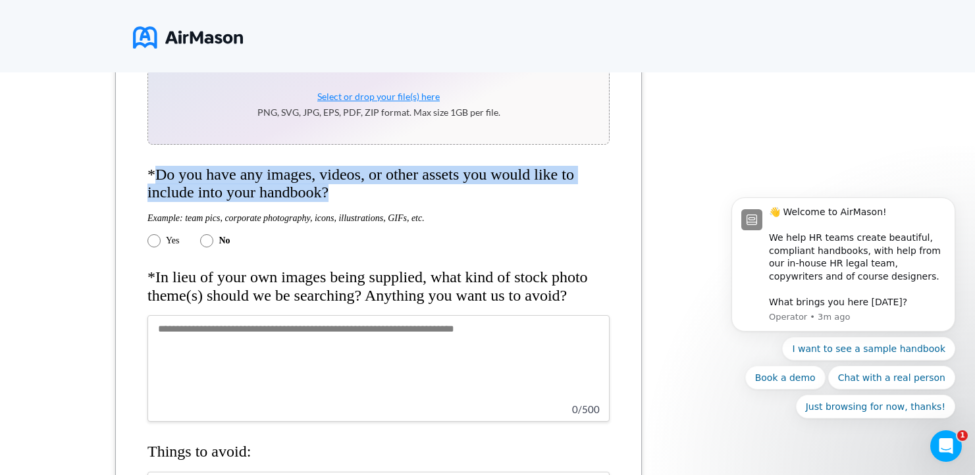
drag, startPoint x: 380, startPoint y: 204, endPoint x: 155, endPoint y: 190, distance: 224.8
click at [155, 190] on h4 "*Do you have any images, videos, or other assets you would like to include into…" at bounding box center [378, 184] width 462 height 36
copy h4 "Do you have any images, videos, or other assets you would like to include into …"
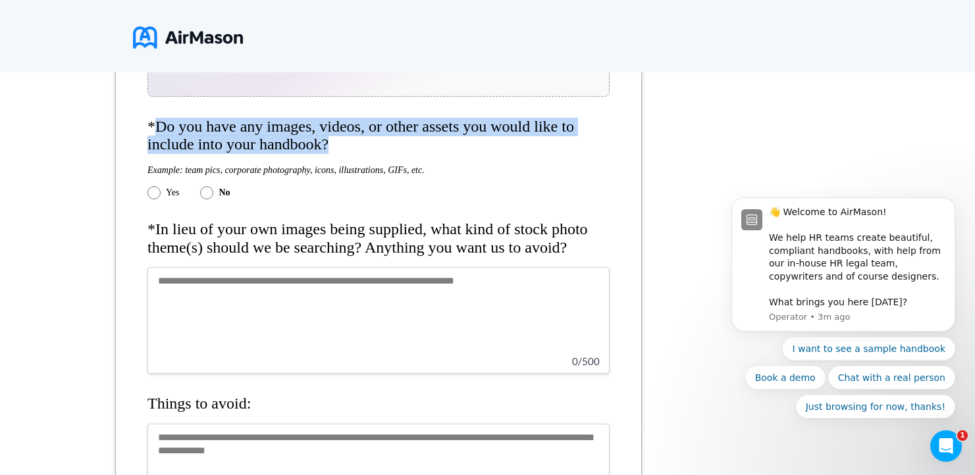
scroll to position [1165, 0]
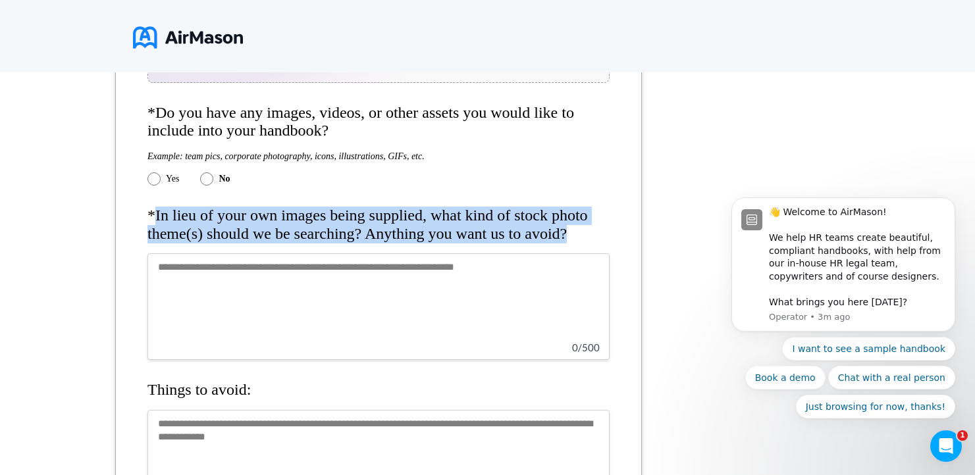
drag, startPoint x: 205, startPoint y: 263, endPoint x: 153, endPoint y: 228, distance: 62.1
click at [153, 228] on h4 "*In lieu of your own images being supplied, what kind of stock photo theme(s) s…" at bounding box center [378, 225] width 462 height 36
copy h4 "In lieu of your own images being supplied, what kind of stock photo theme(s) sh…"
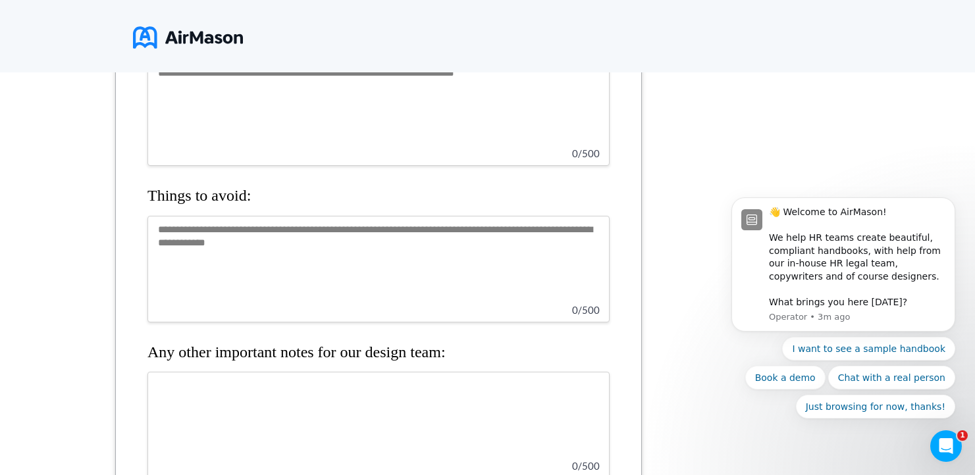
scroll to position [1371, 0]
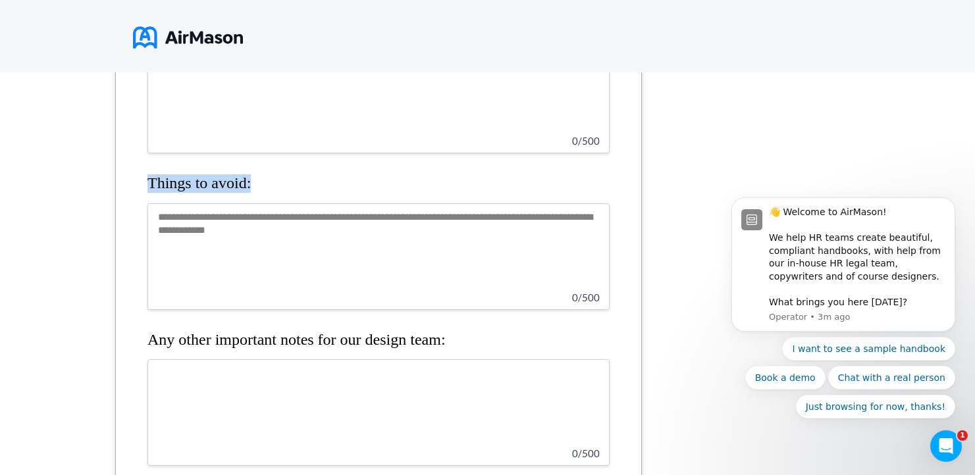
drag, startPoint x: 291, startPoint y: 217, endPoint x: 139, endPoint y: 217, distance: 152.0
copy h4 "Things to avoid:"
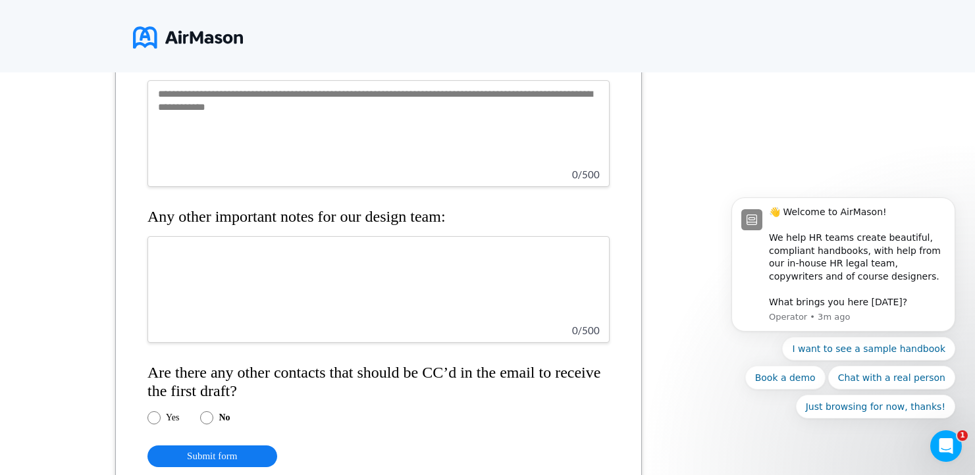
scroll to position [1570, 0]
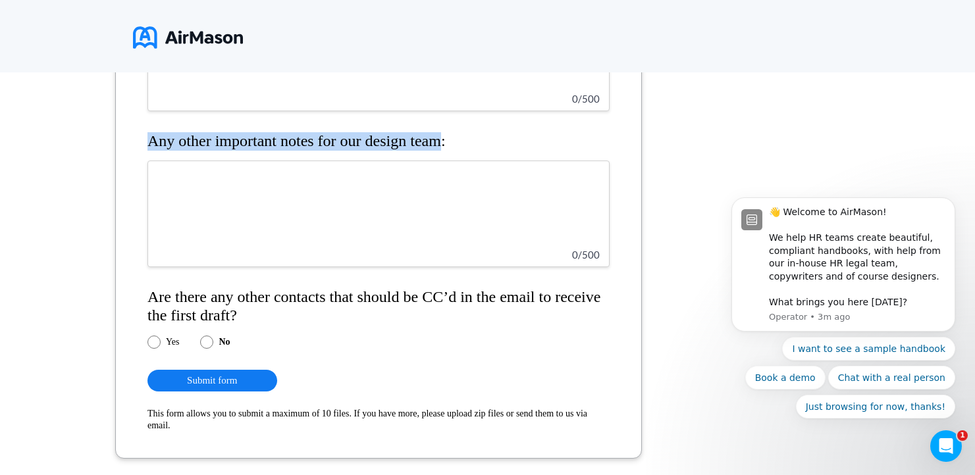
drag, startPoint x: 474, startPoint y: 172, endPoint x: 146, endPoint y: 176, distance: 327.7
copy h4 "Any other important notes for our design team"
